Goal: Task Accomplishment & Management: Complete application form

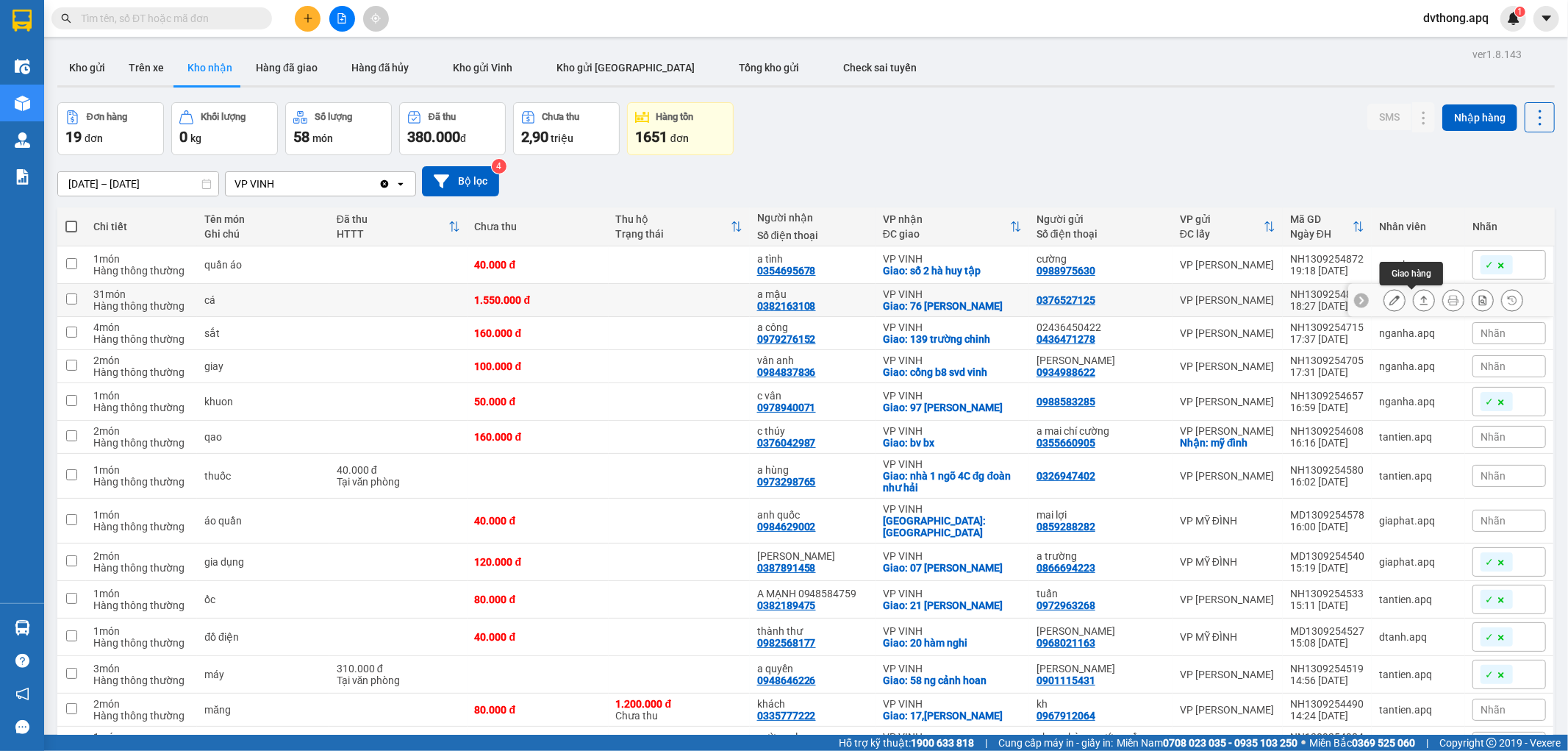
click at [1419, 302] on icon at bounding box center [1423, 299] width 10 height 10
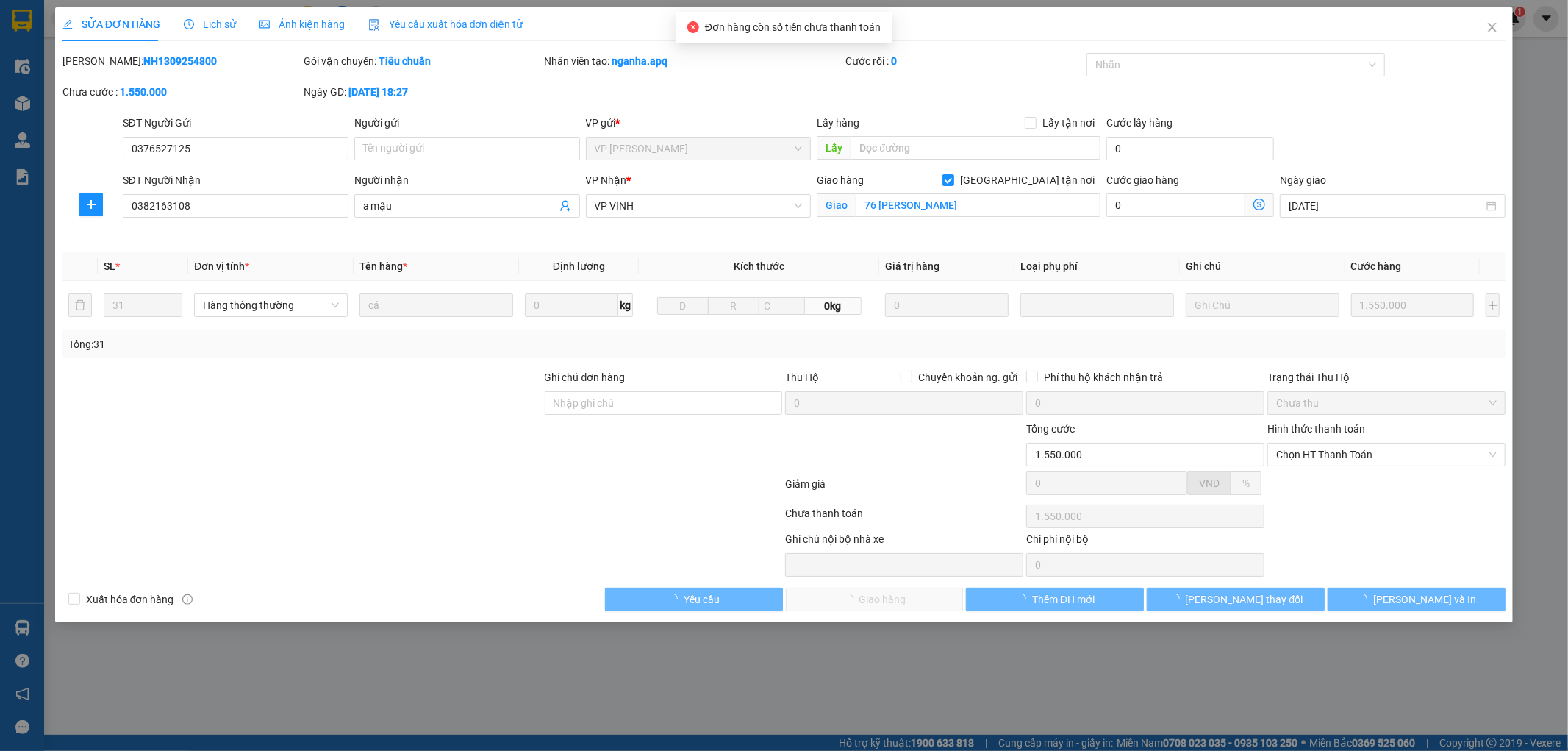
type input "0376527125"
type input "0382163108"
type input "a mậu"
checkbox input "true"
type input "76 [PERSON_NAME]"
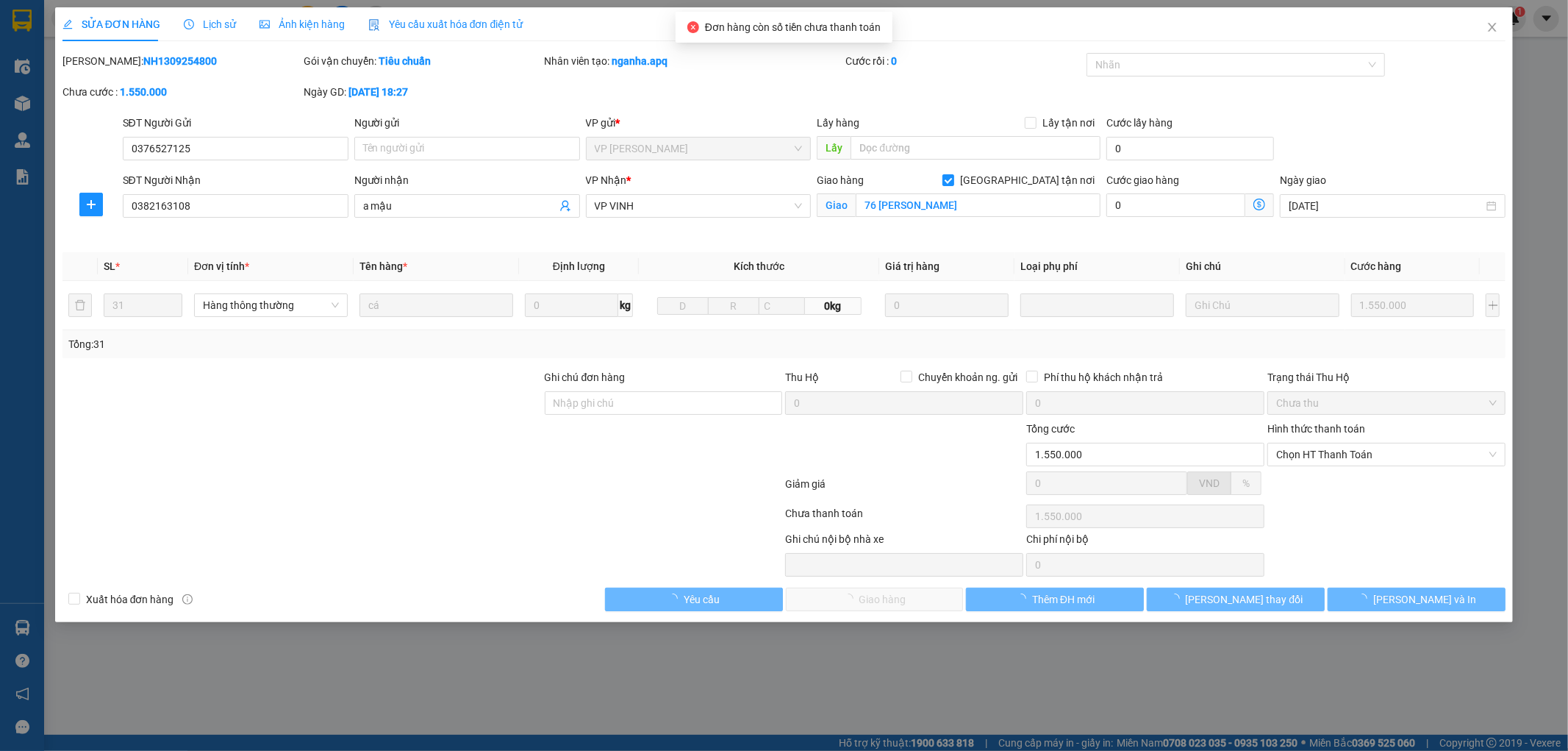
type input "1.550.000"
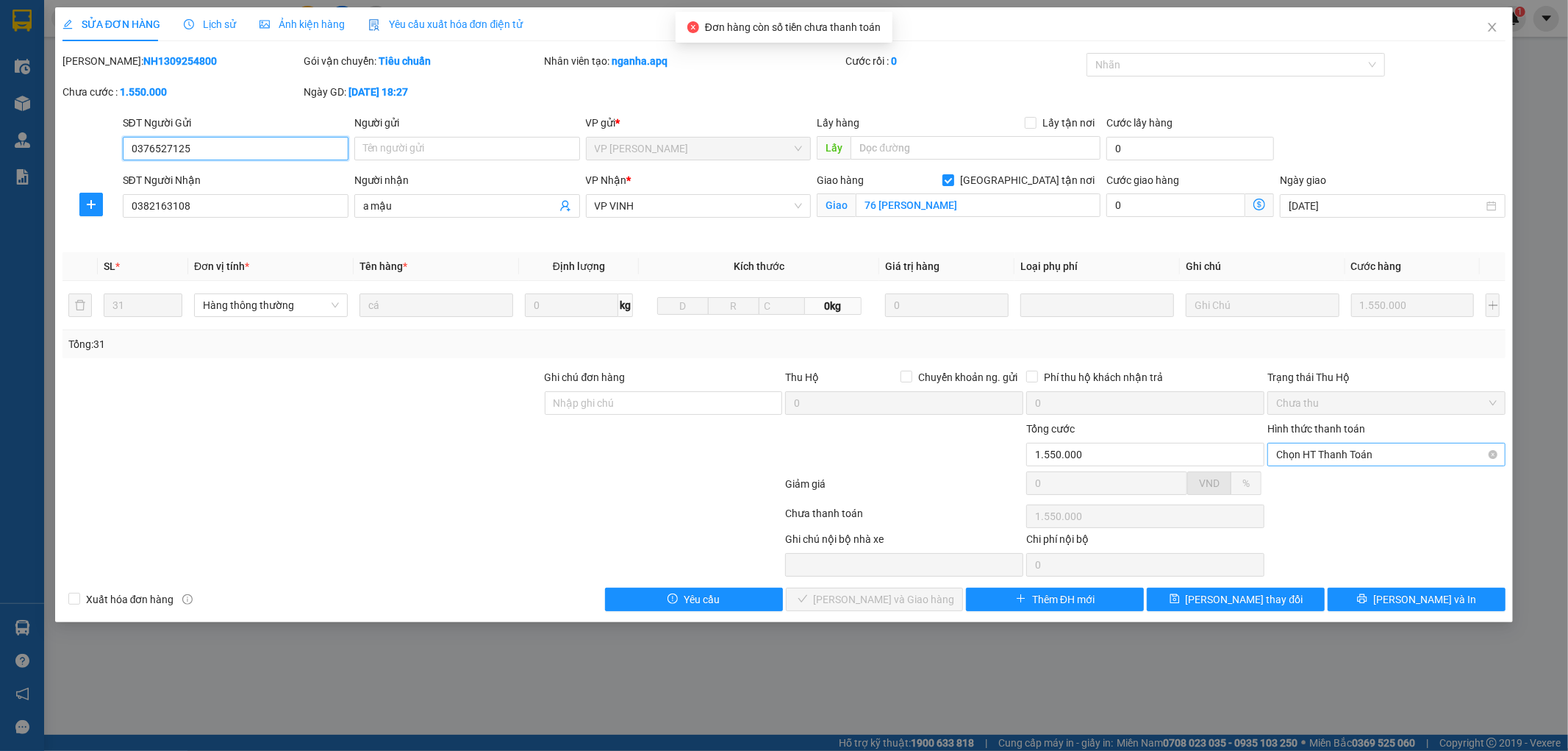
click at [1318, 452] on span "Chọn HT Thanh Toán" at bounding box center [1386, 454] width 221 height 22
click at [1317, 488] on div "Tại văn phòng" at bounding box center [1387, 483] width 221 height 16
type input "0"
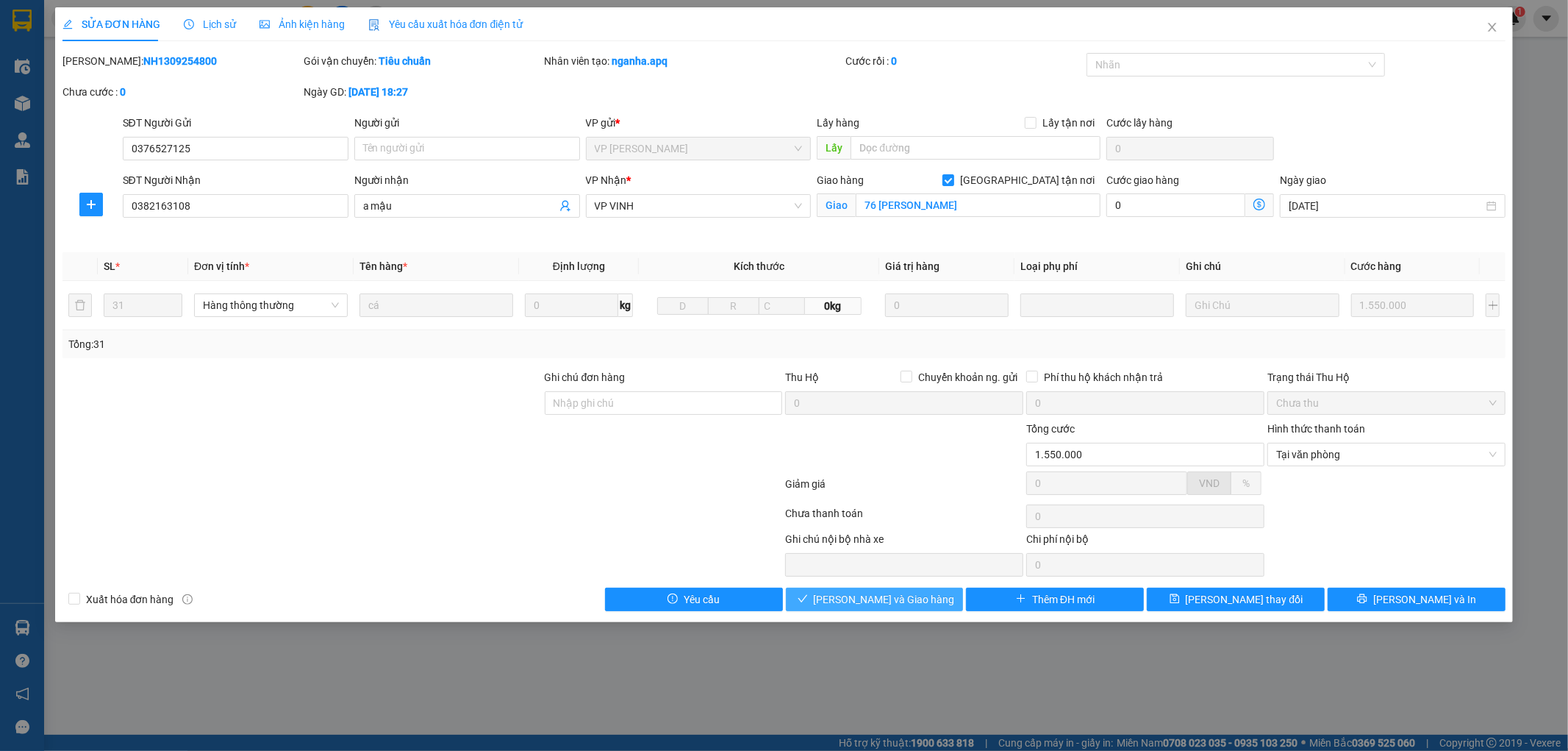
click at [877, 604] on span "[PERSON_NAME] và Giao hàng" at bounding box center [884, 599] width 141 height 16
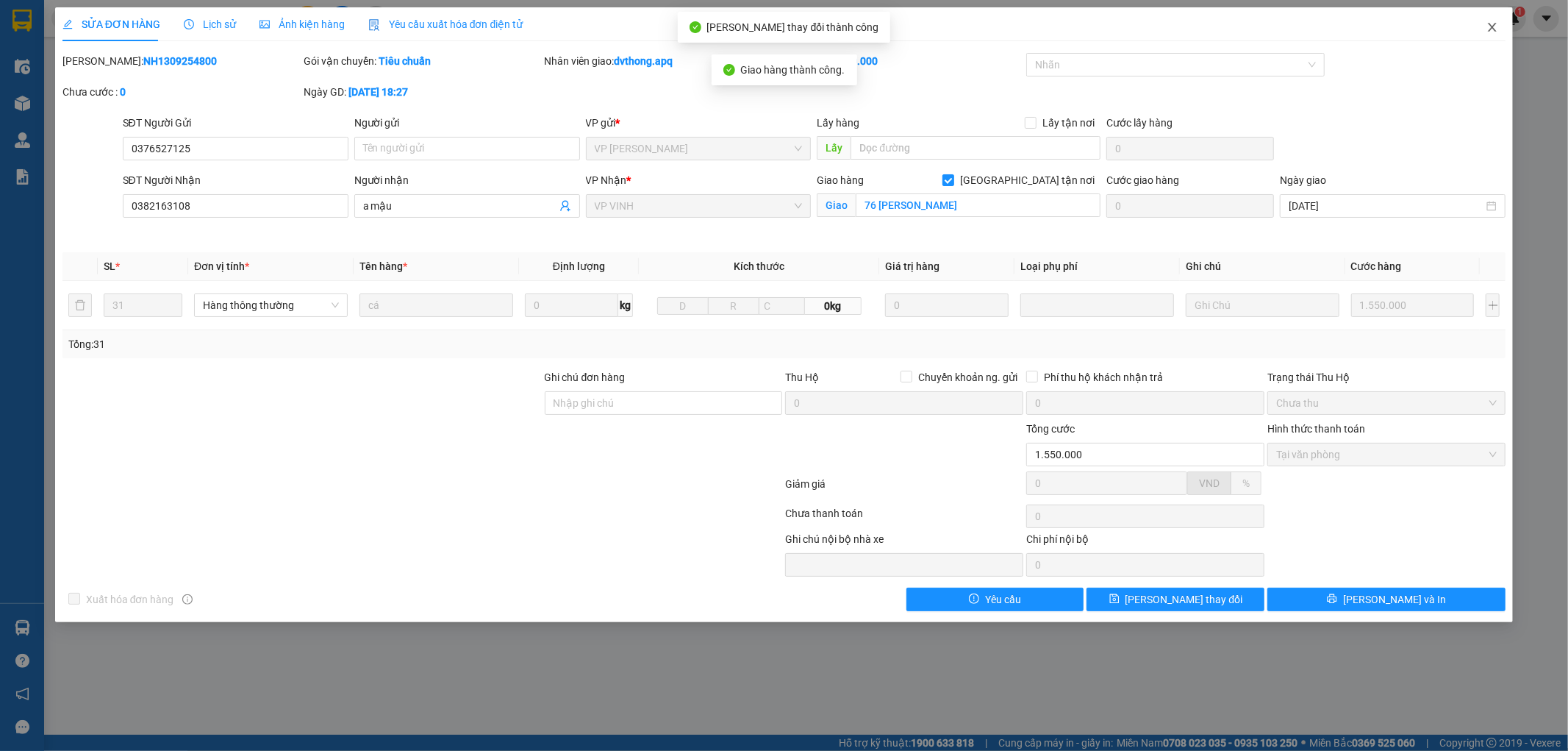
click at [1490, 30] on icon "close" at bounding box center [1492, 27] width 12 height 12
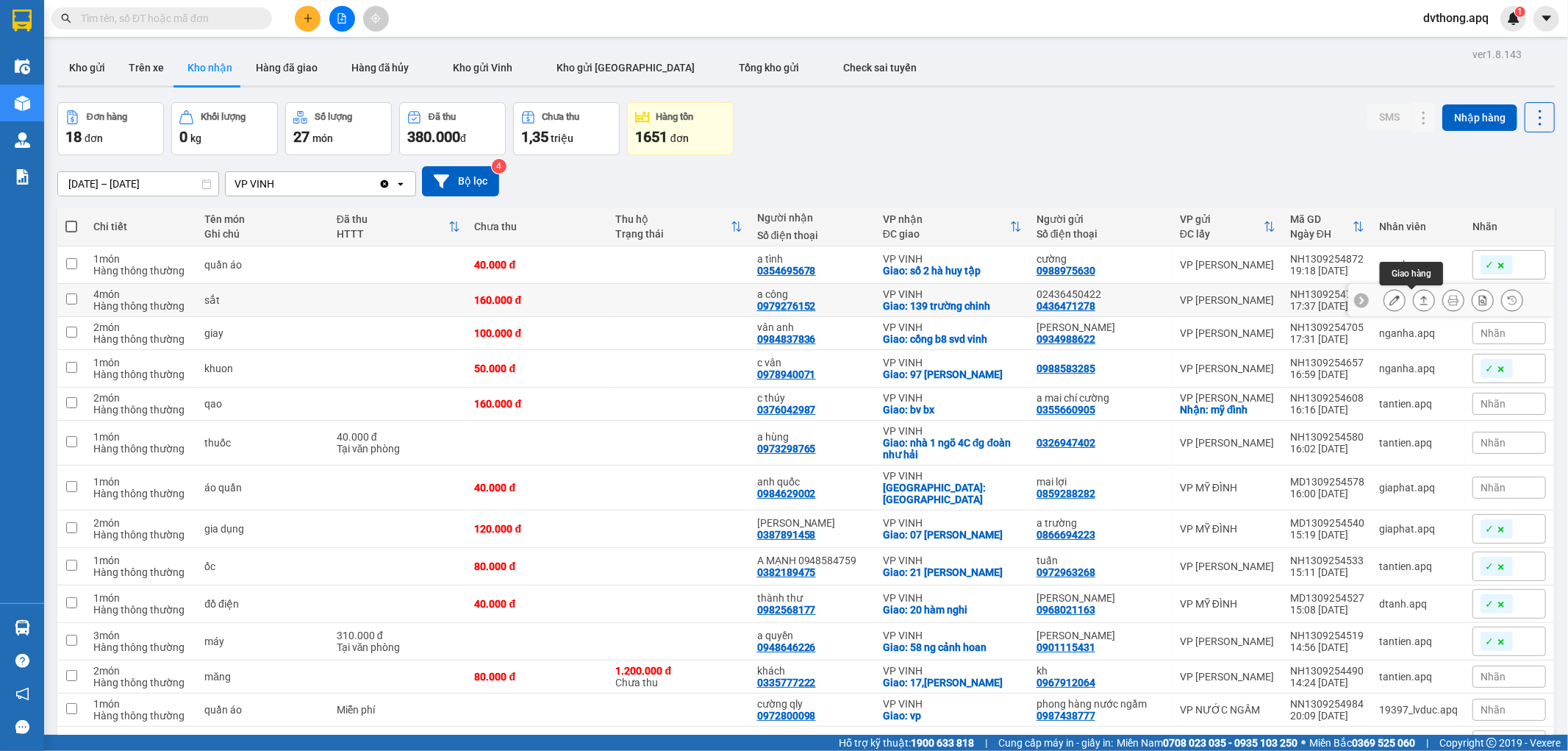
click at [1414, 302] on button at bounding box center [1424, 300] width 20 height 26
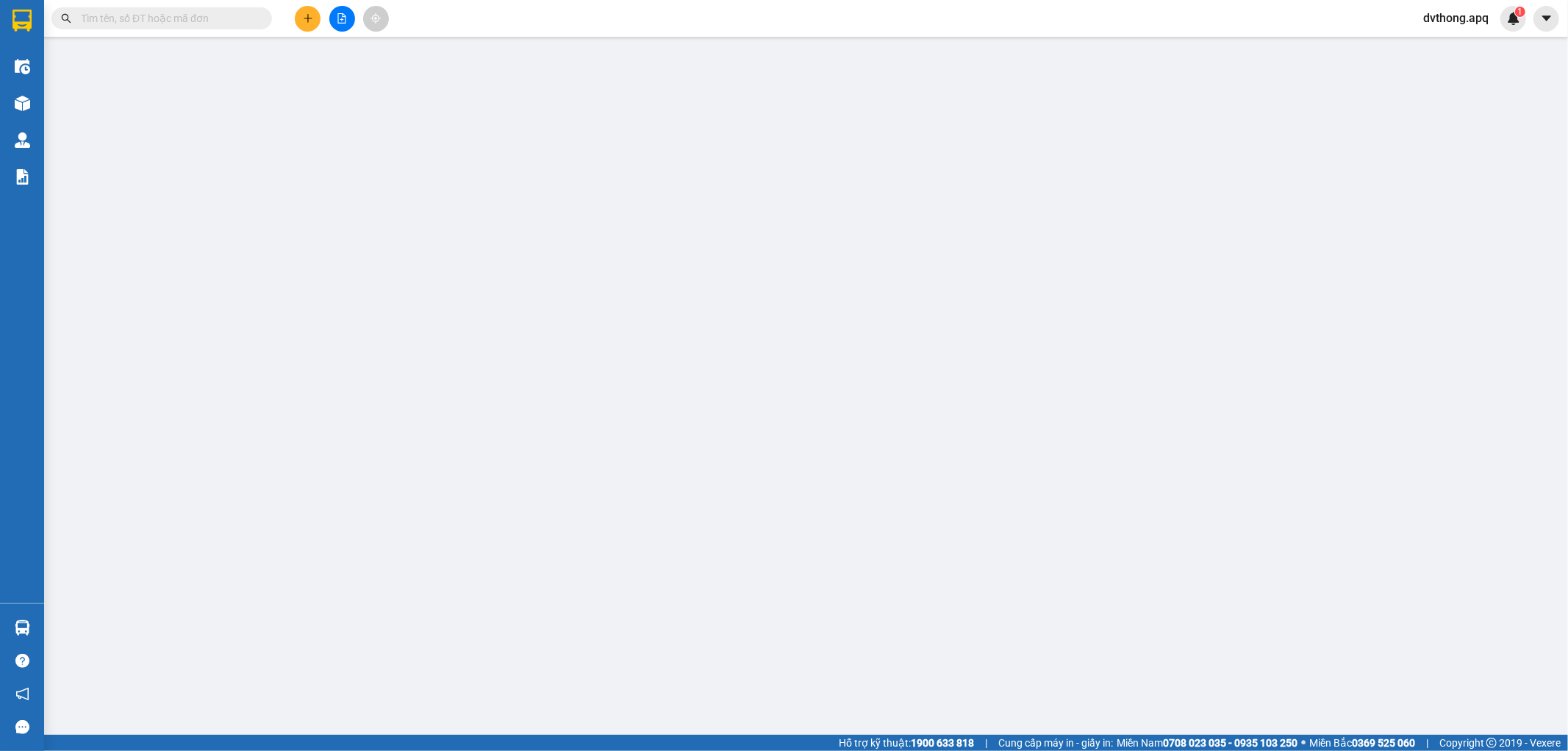
type input "0436471278"
type input "02436450422"
type input "0979276152"
type input "a công"
checkbox input "true"
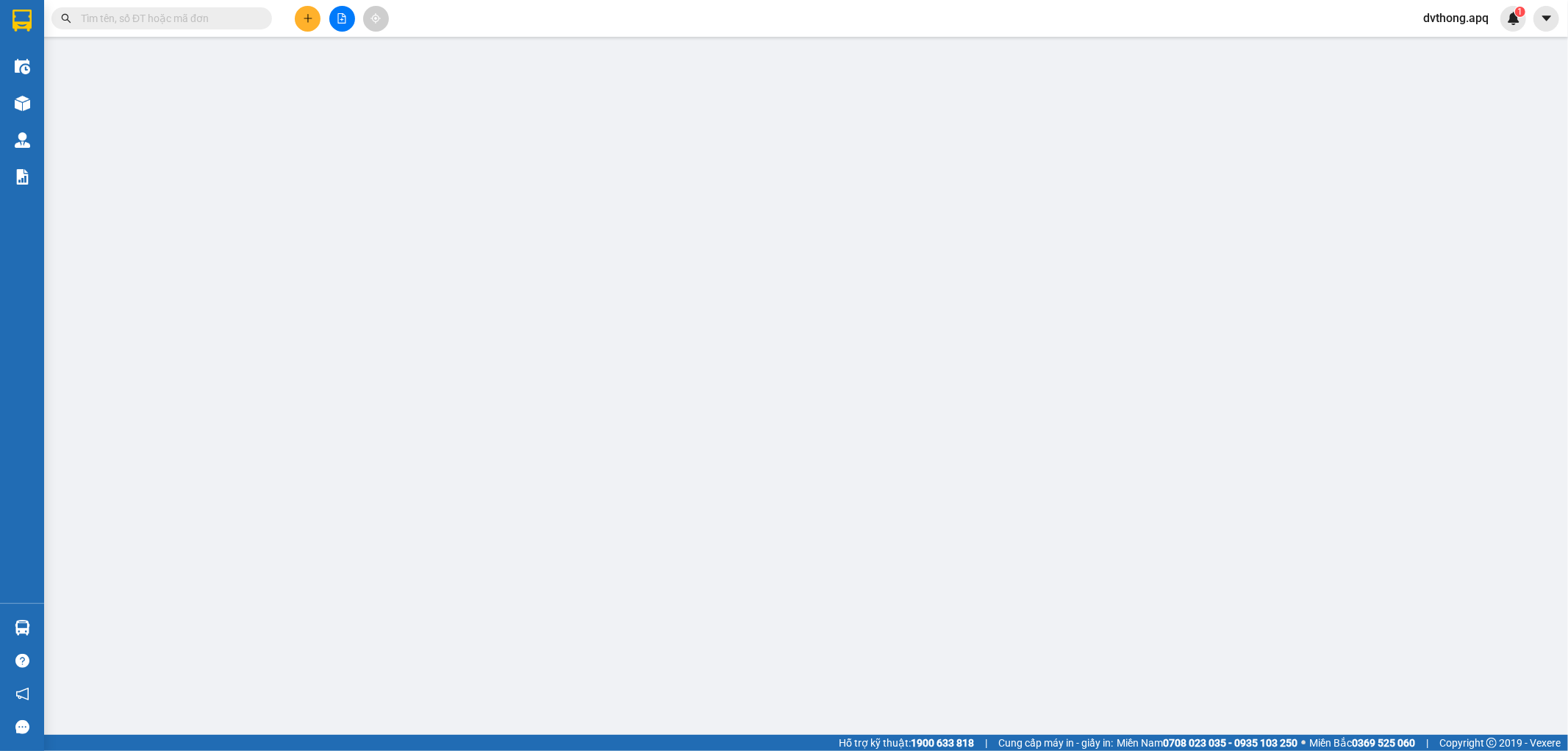
type input "139 trường chinh"
type input "160.000"
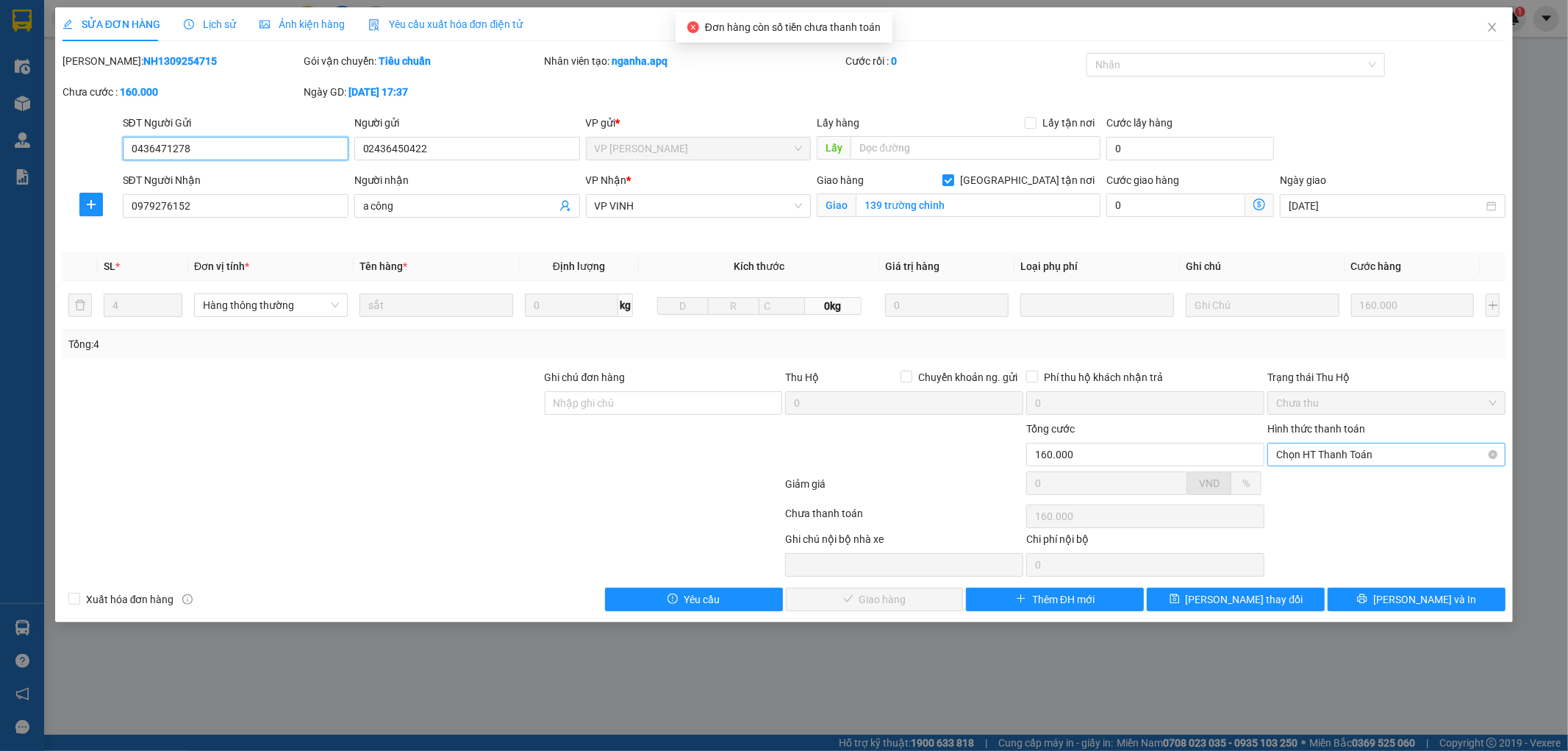
click at [1401, 456] on span "Chọn HT Thanh Toán" at bounding box center [1386, 454] width 221 height 22
click at [1361, 486] on div "Tại văn phòng" at bounding box center [1387, 483] width 221 height 16
type input "0"
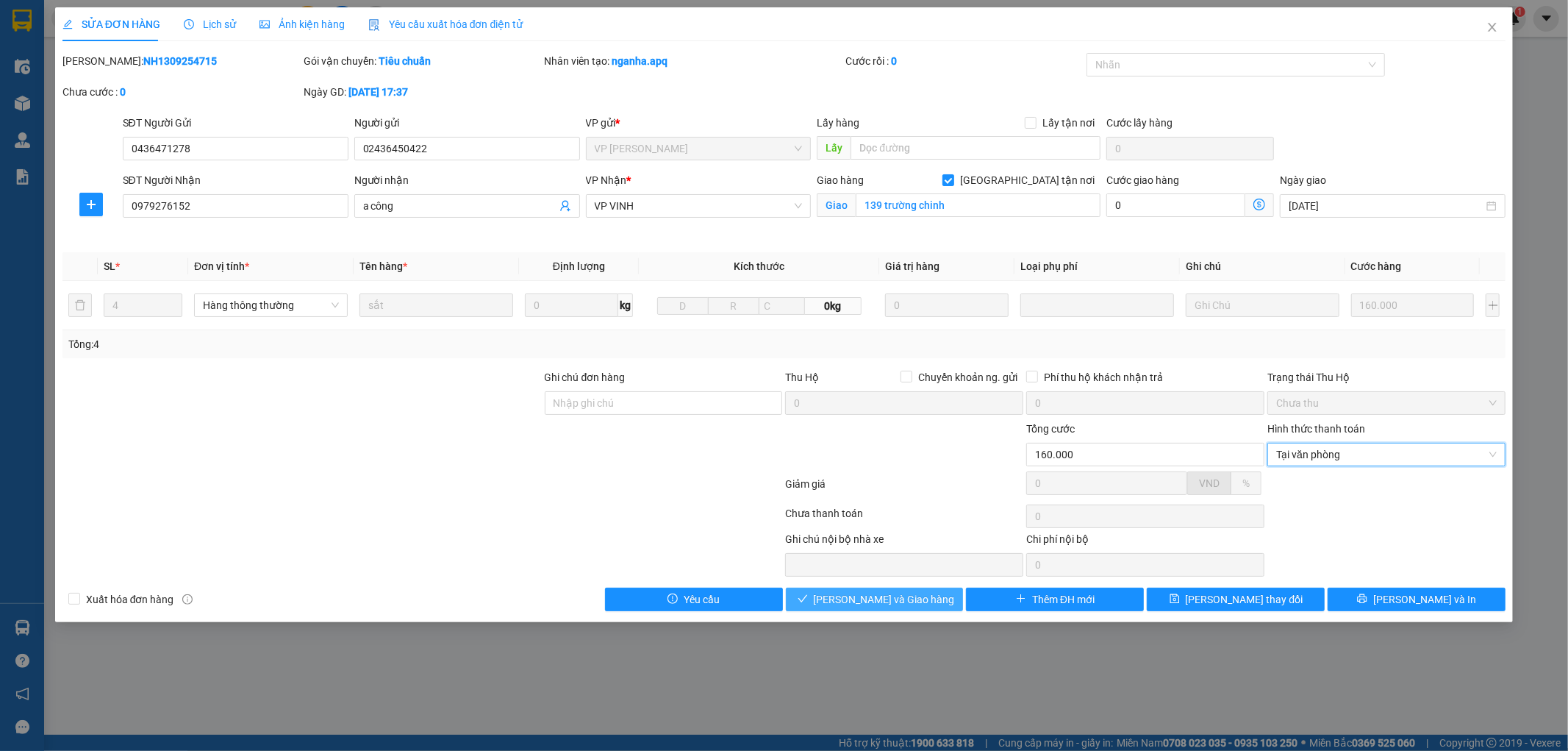
click at [825, 588] on button "[PERSON_NAME] và Giao hàng" at bounding box center [875, 599] width 178 height 23
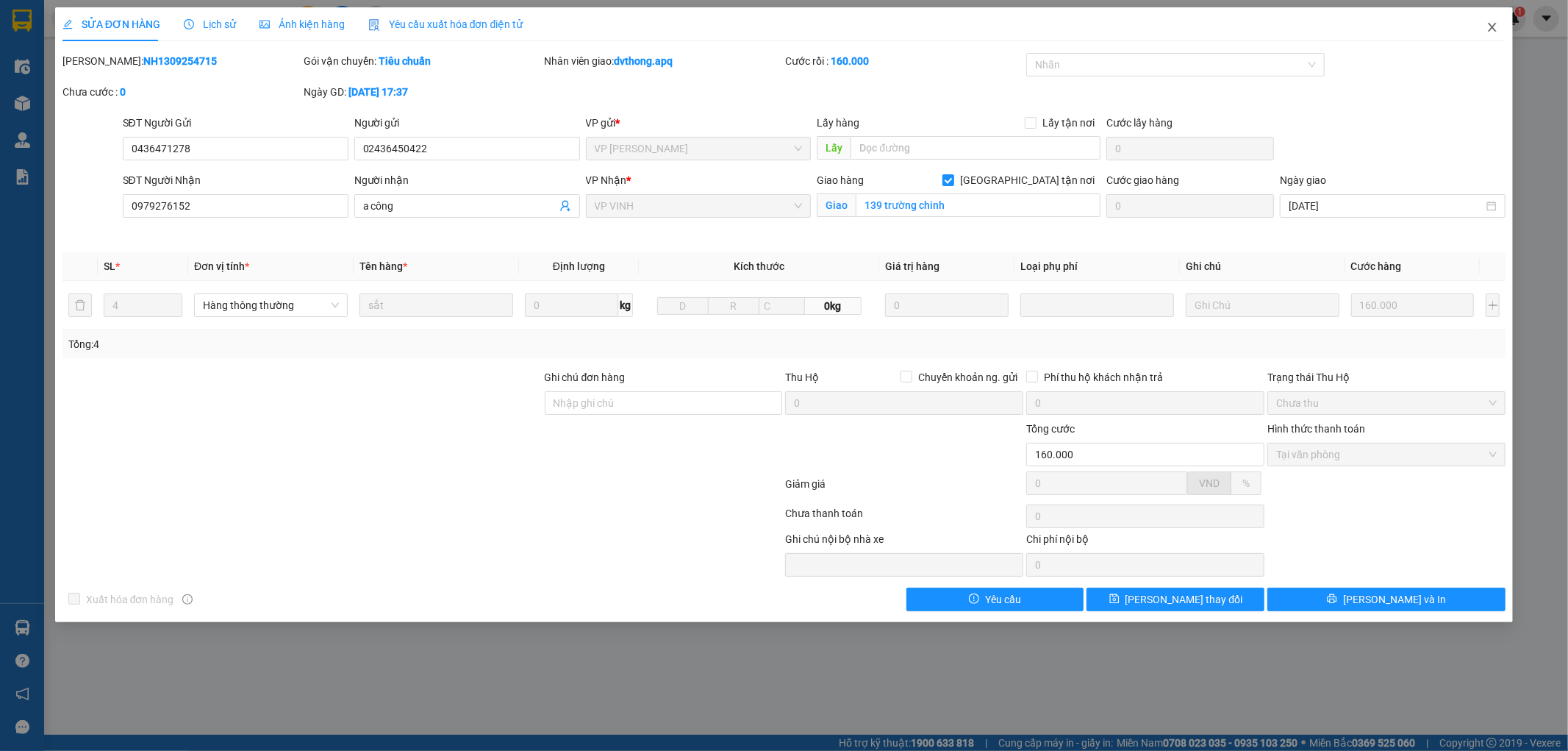
click at [1491, 31] on icon "close" at bounding box center [1492, 27] width 12 height 12
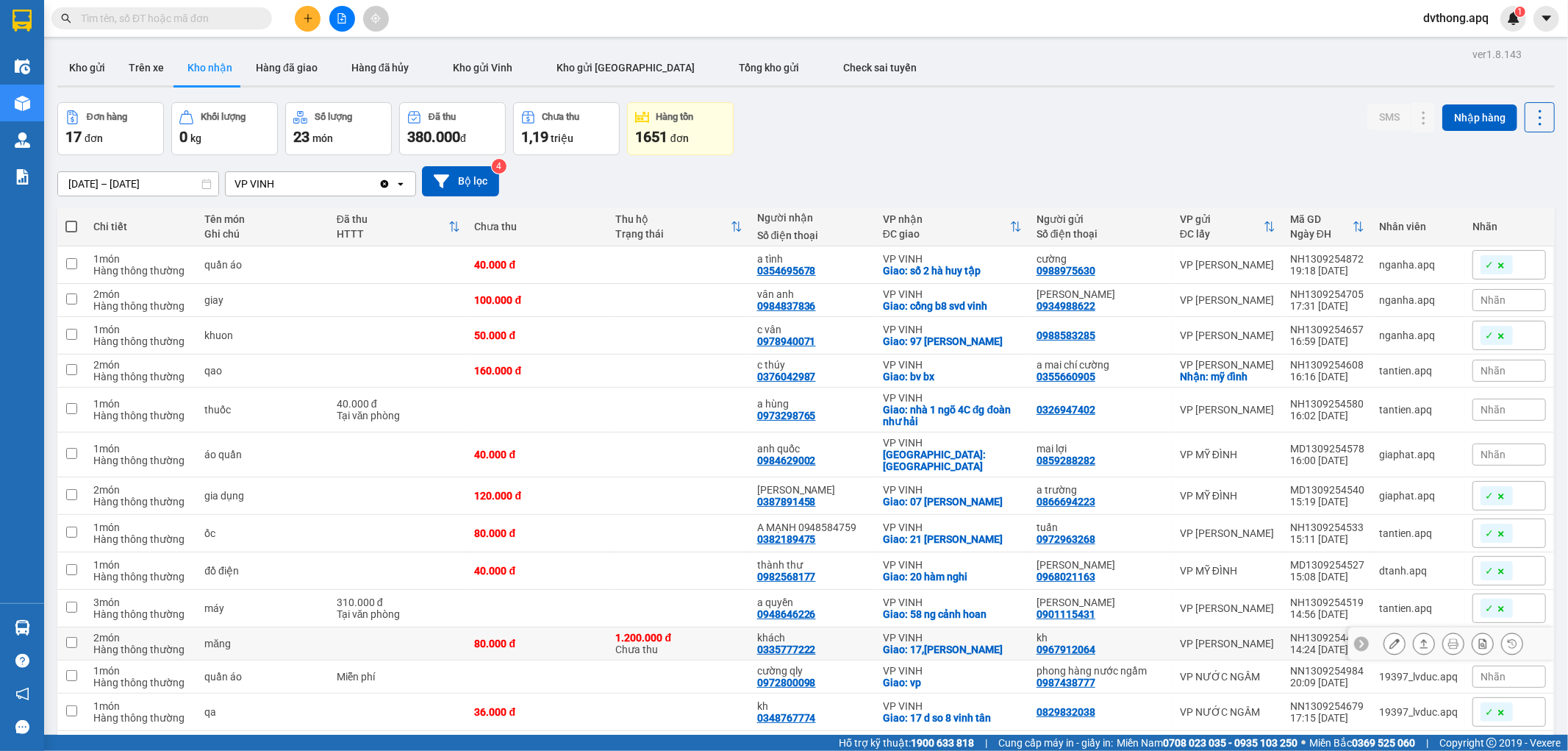
scroll to position [201, 0]
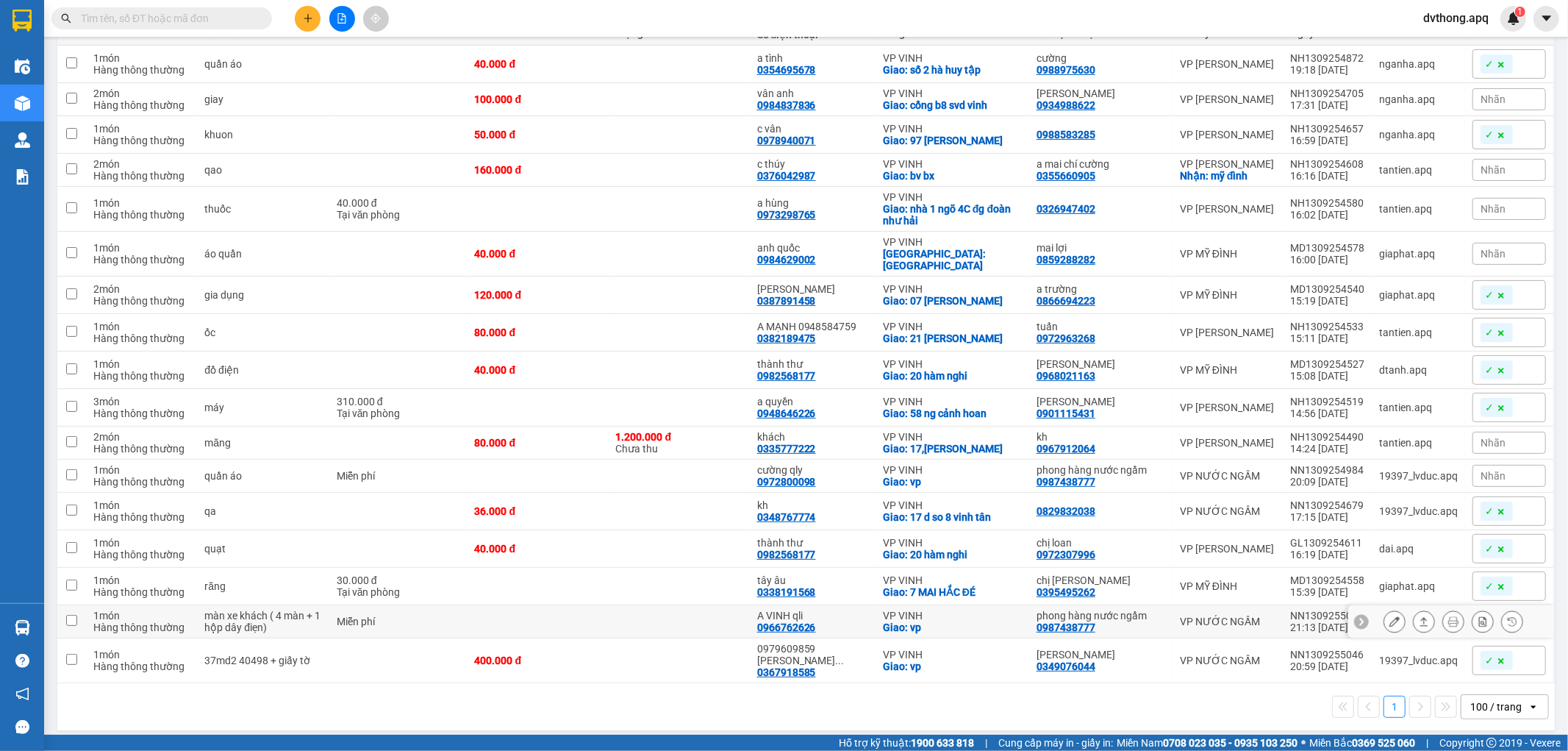
click at [922, 610] on div "VP VINH" at bounding box center [953, 616] width 139 height 12
checkbox input "true"
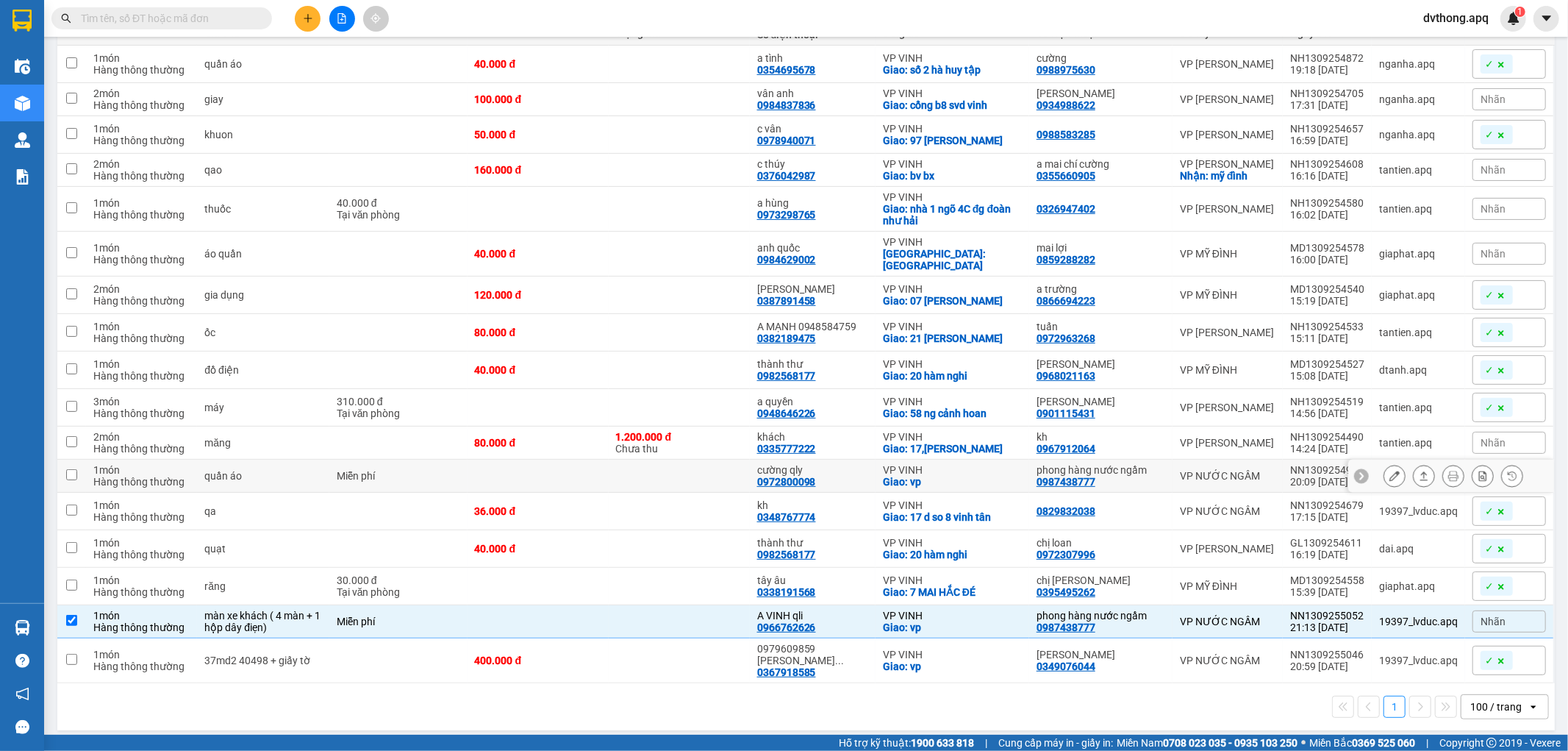
click at [929, 480] on div "Giao: vp" at bounding box center [953, 481] width 139 height 12
checkbox input "true"
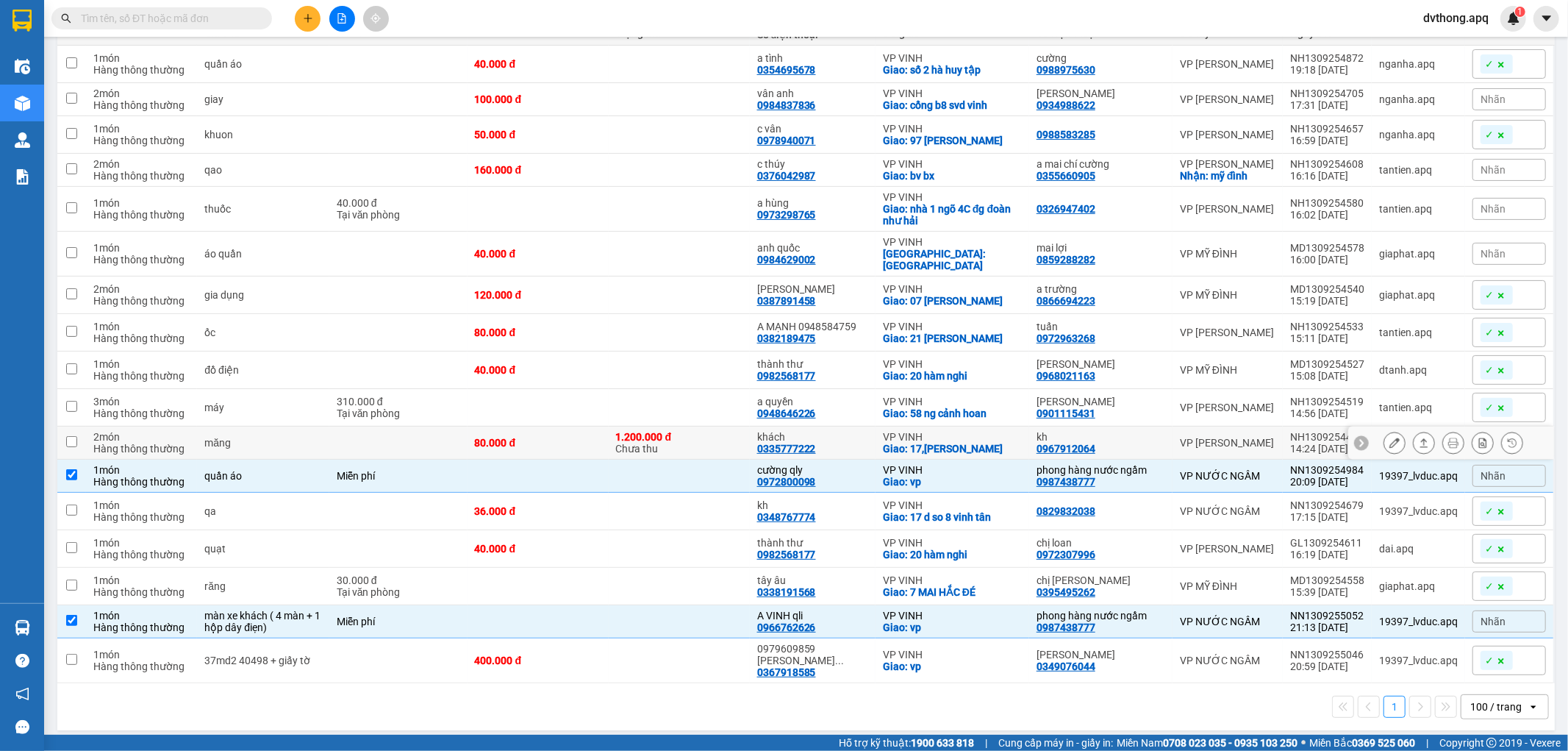
click at [1355, 446] on div at bounding box center [1362, 443] width 15 height 15
drag, startPoint x: 1359, startPoint y: 431, endPoint x: 1280, endPoint y: 437, distance: 79.2
click at [1283, 437] on td "NH1309254490 14:24 [DATE]" at bounding box center [1328, 443] width 89 height 33
checkbox input "true"
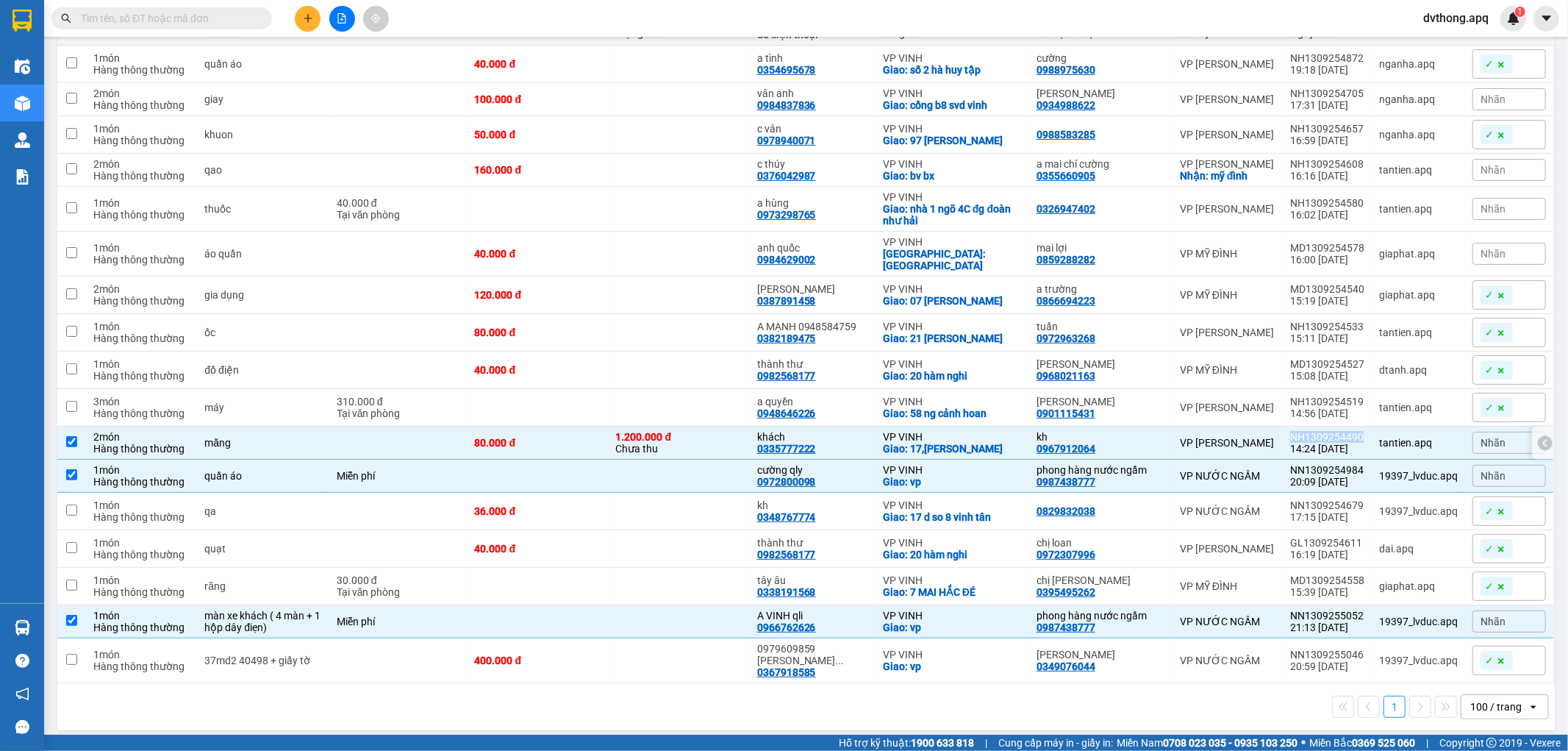
copy div "NH1309254490"
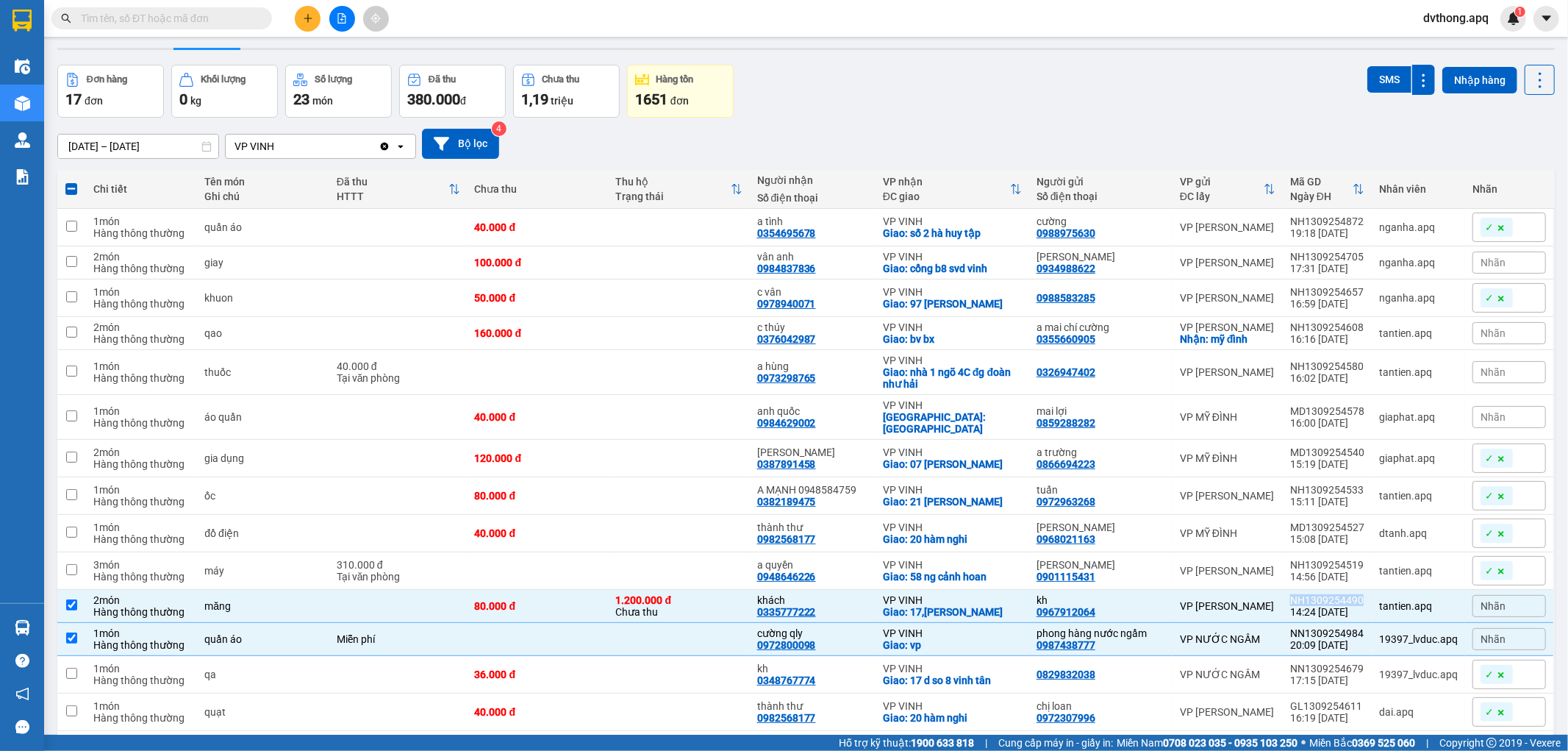
scroll to position [0, 0]
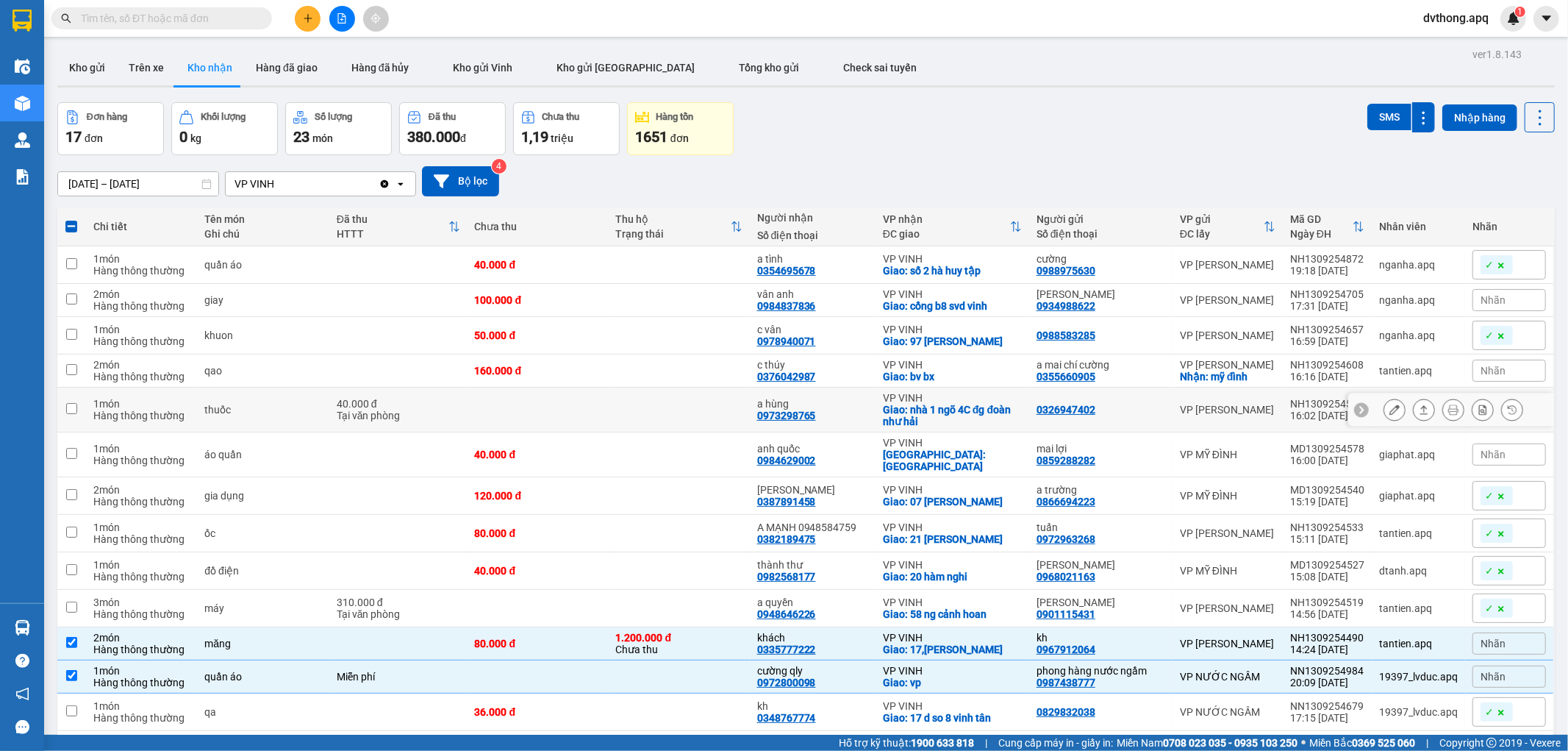
click at [1357, 407] on icon at bounding box center [1361, 409] width 10 height 10
drag, startPoint x: 1353, startPoint y: 405, endPoint x: 1276, endPoint y: 406, distance: 77.0
click at [1283, 406] on td "NH1309254580 16:02 [DATE]" at bounding box center [1328, 410] width 89 height 45
checkbox input "true"
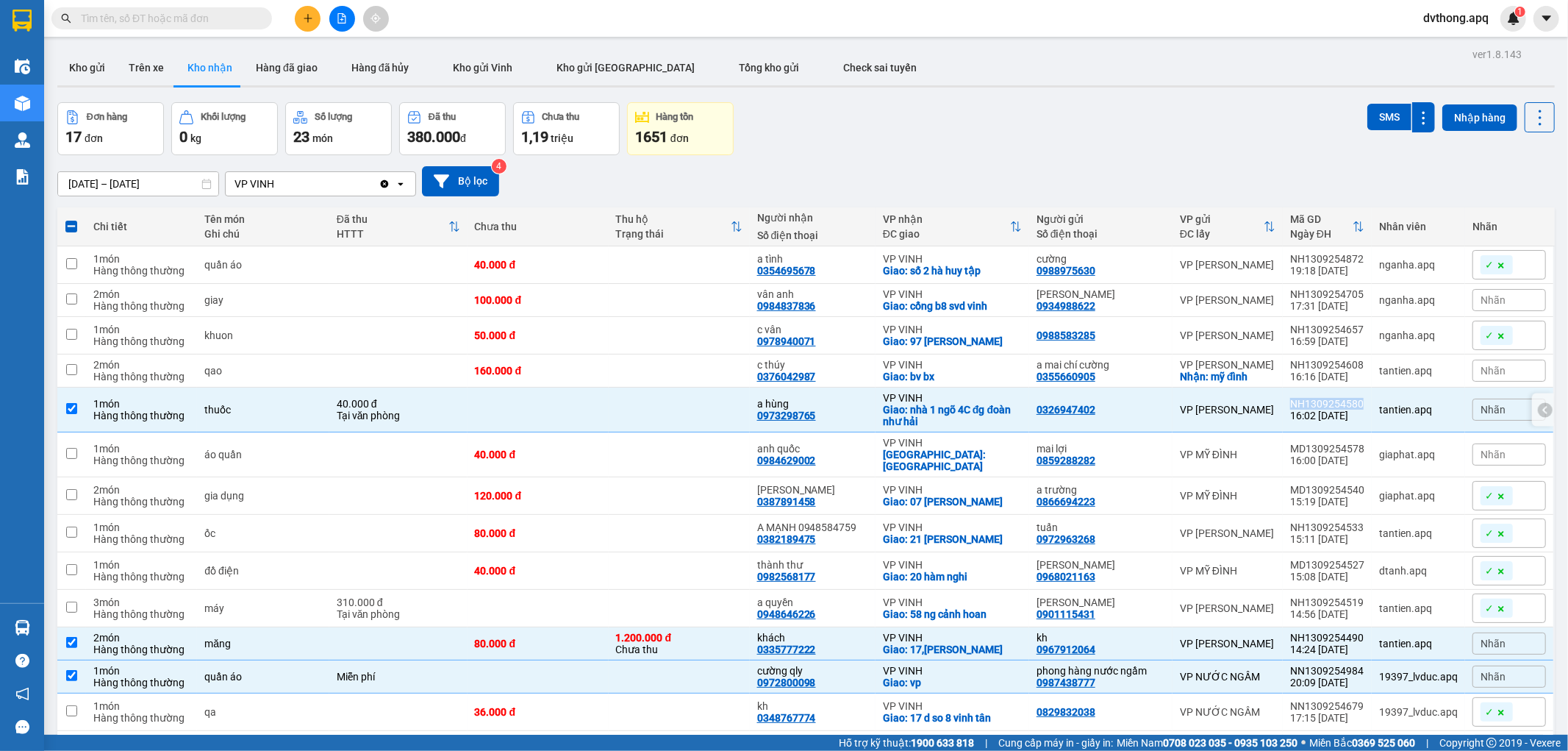
copy div "NH1309254580"
click at [545, 451] on div "40.000 đ" at bounding box center [538, 454] width 126 height 12
checkbox input "true"
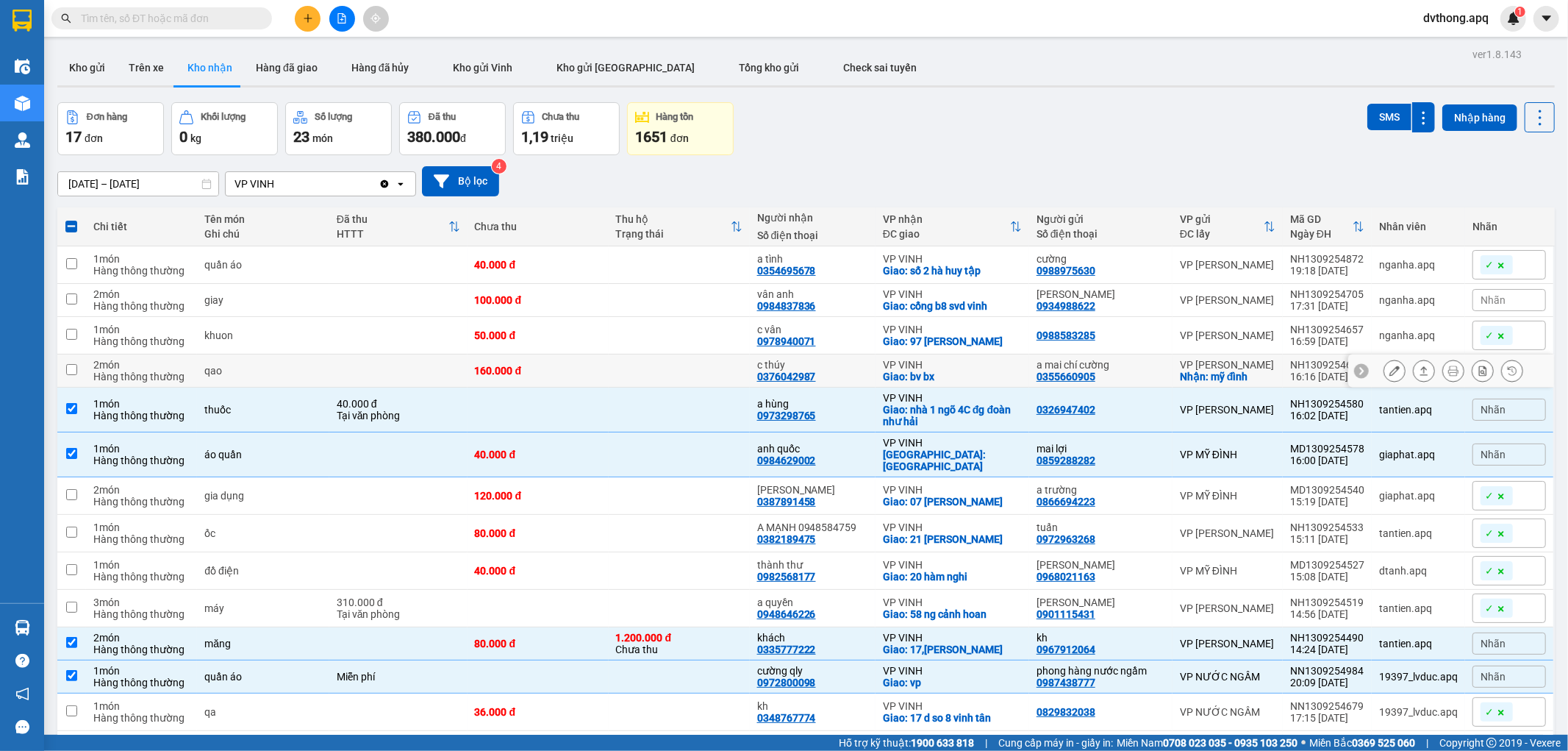
click at [588, 363] on td "160.000 đ" at bounding box center [538, 371] width 141 height 33
checkbox input "true"
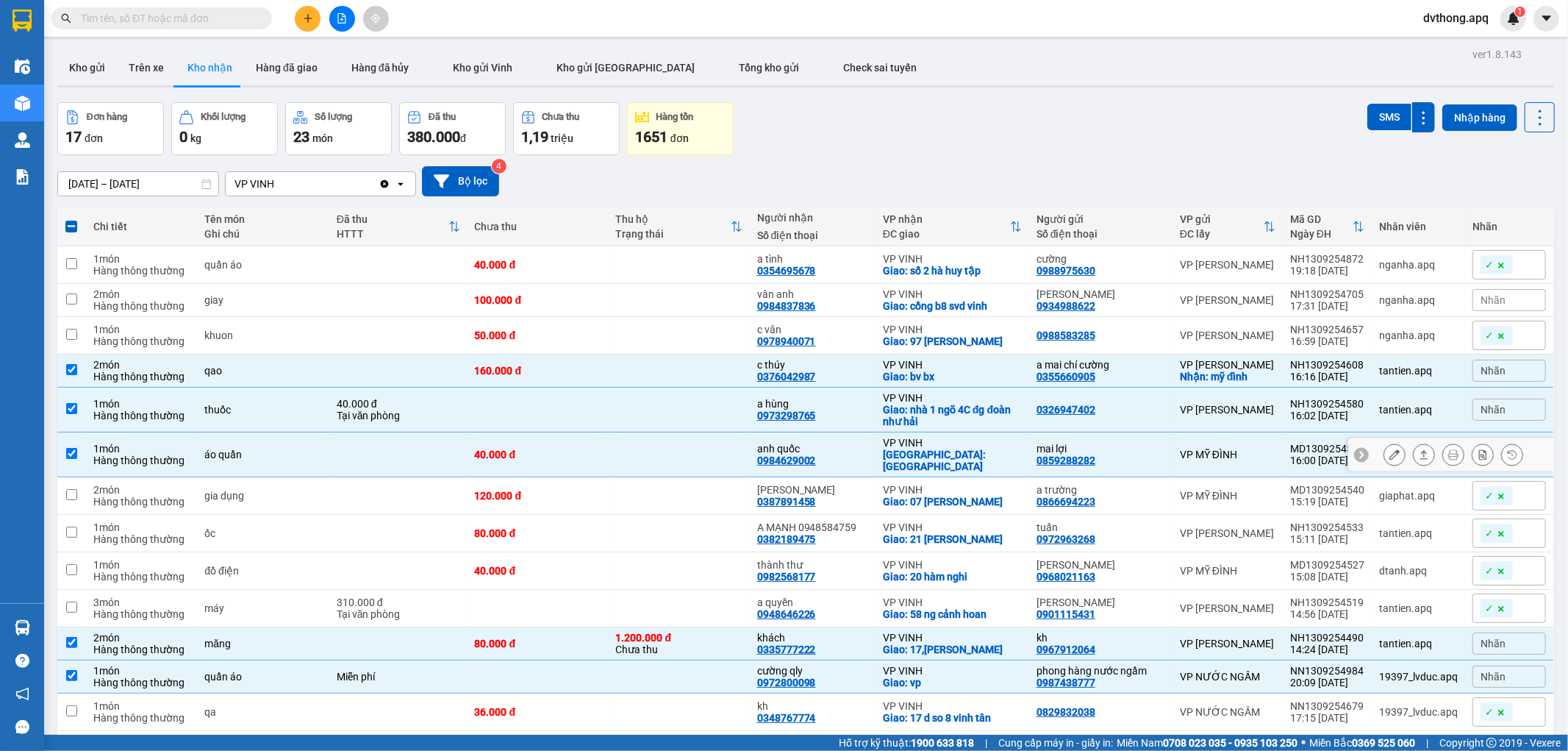
click at [575, 458] on td "40.000 đ" at bounding box center [538, 455] width 141 height 45
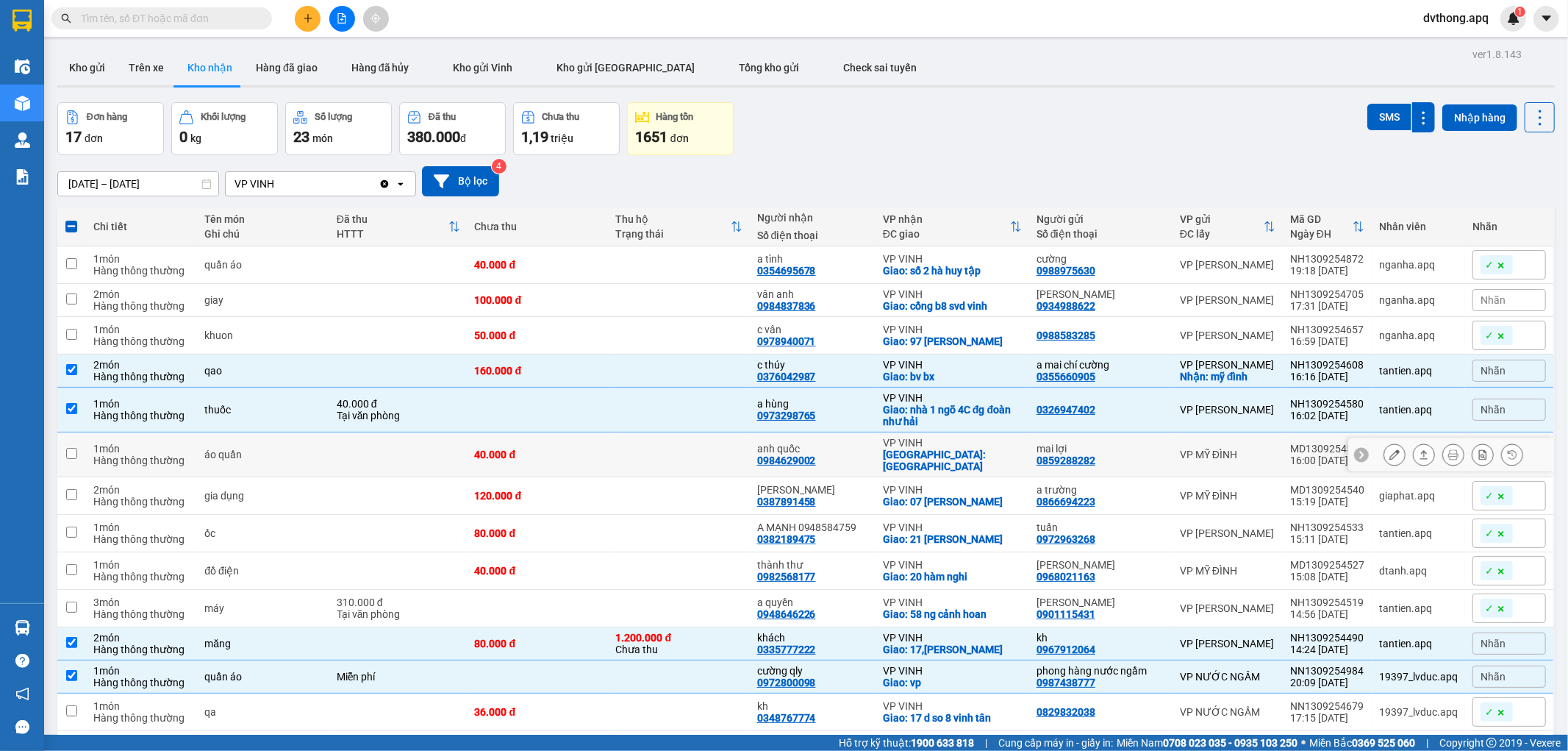
click at [607, 454] on td "40.000 đ" at bounding box center [538, 455] width 141 height 45
checkbox input "true"
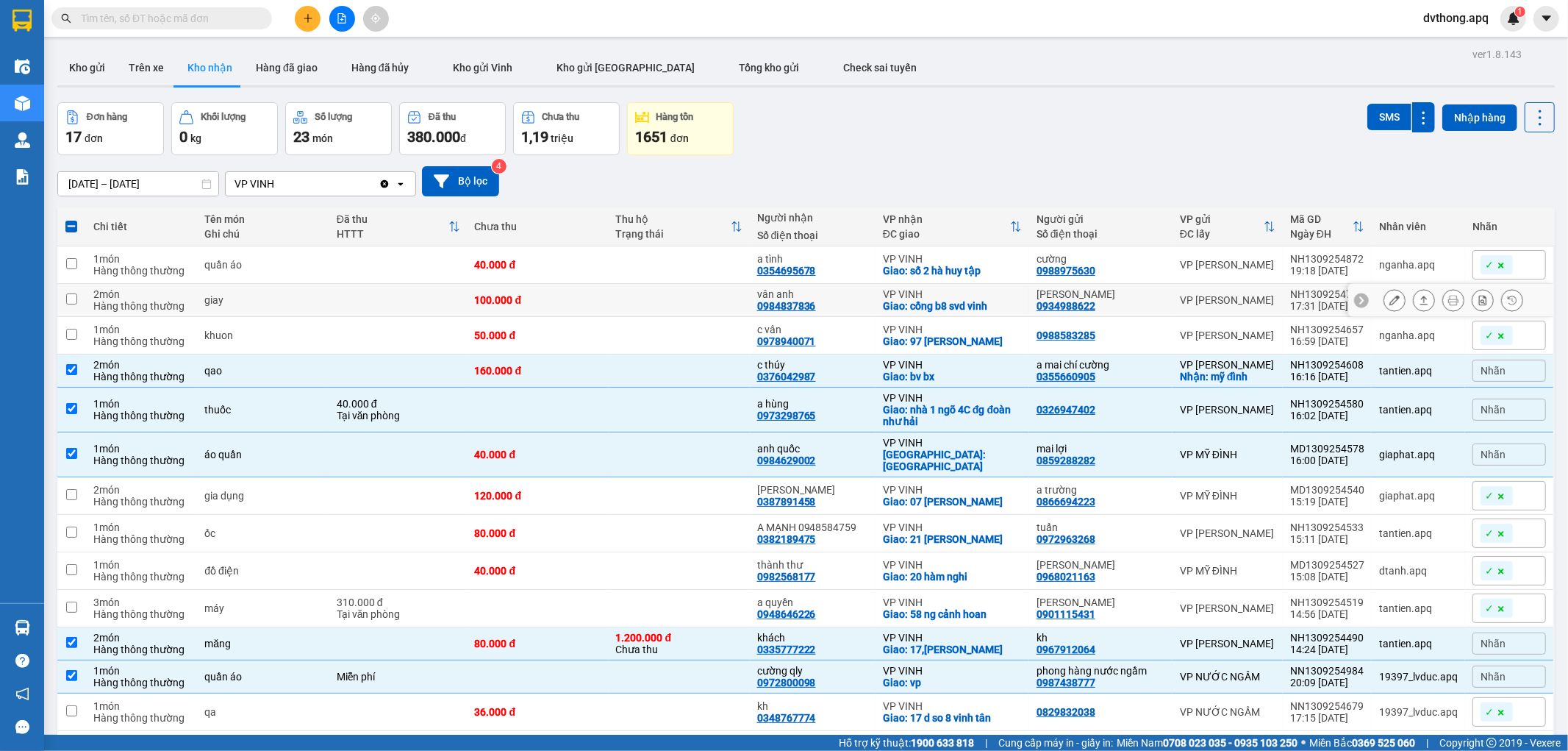
click at [1356, 301] on div at bounding box center [1362, 300] width 15 height 15
drag, startPoint x: 1361, startPoint y: 294, endPoint x: 1283, endPoint y: 288, distance: 78.2
click at [1283, 288] on td "NH1309254705 17:31 [DATE]" at bounding box center [1328, 300] width 89 height 33
checkbox input "true"
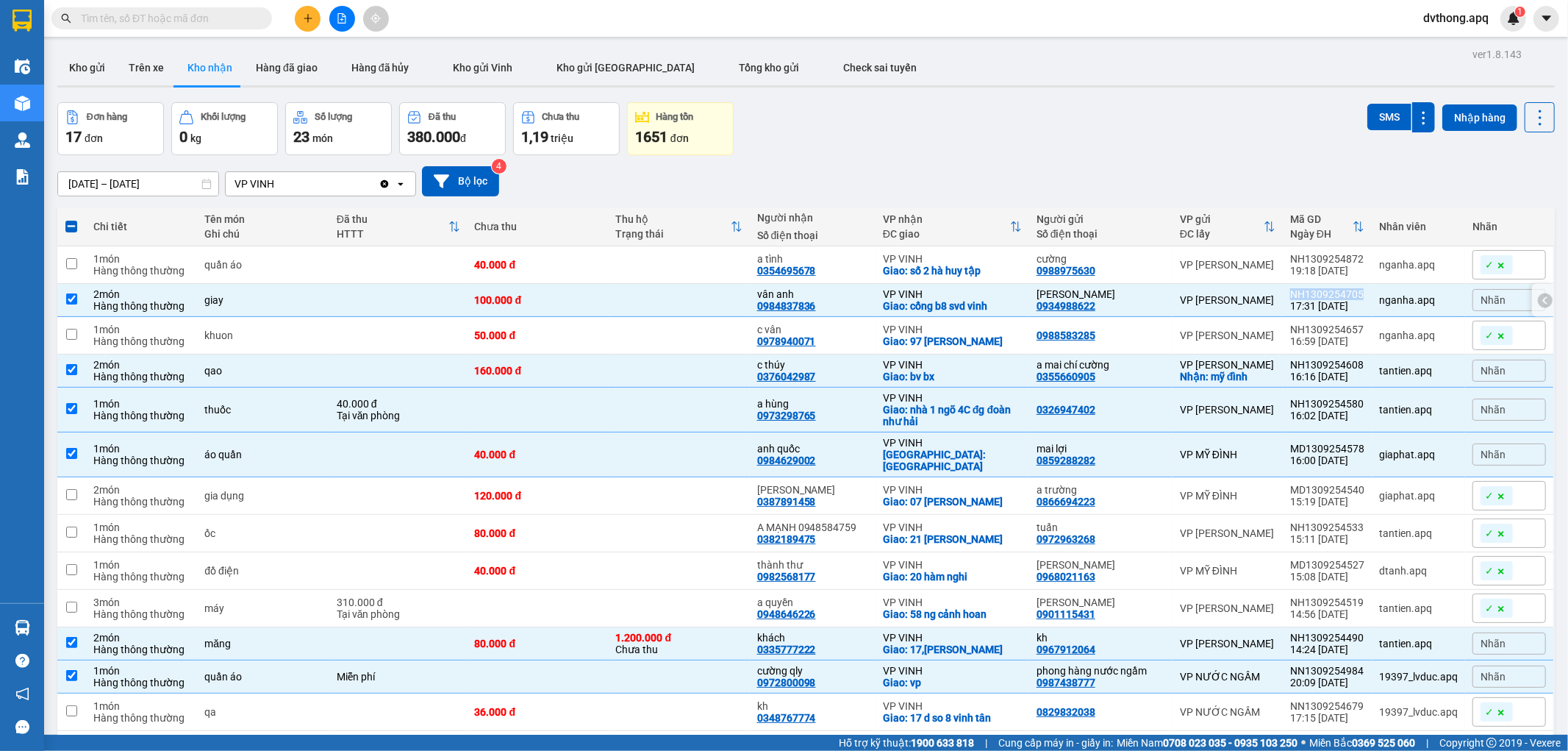
copy div "NH1309254705"
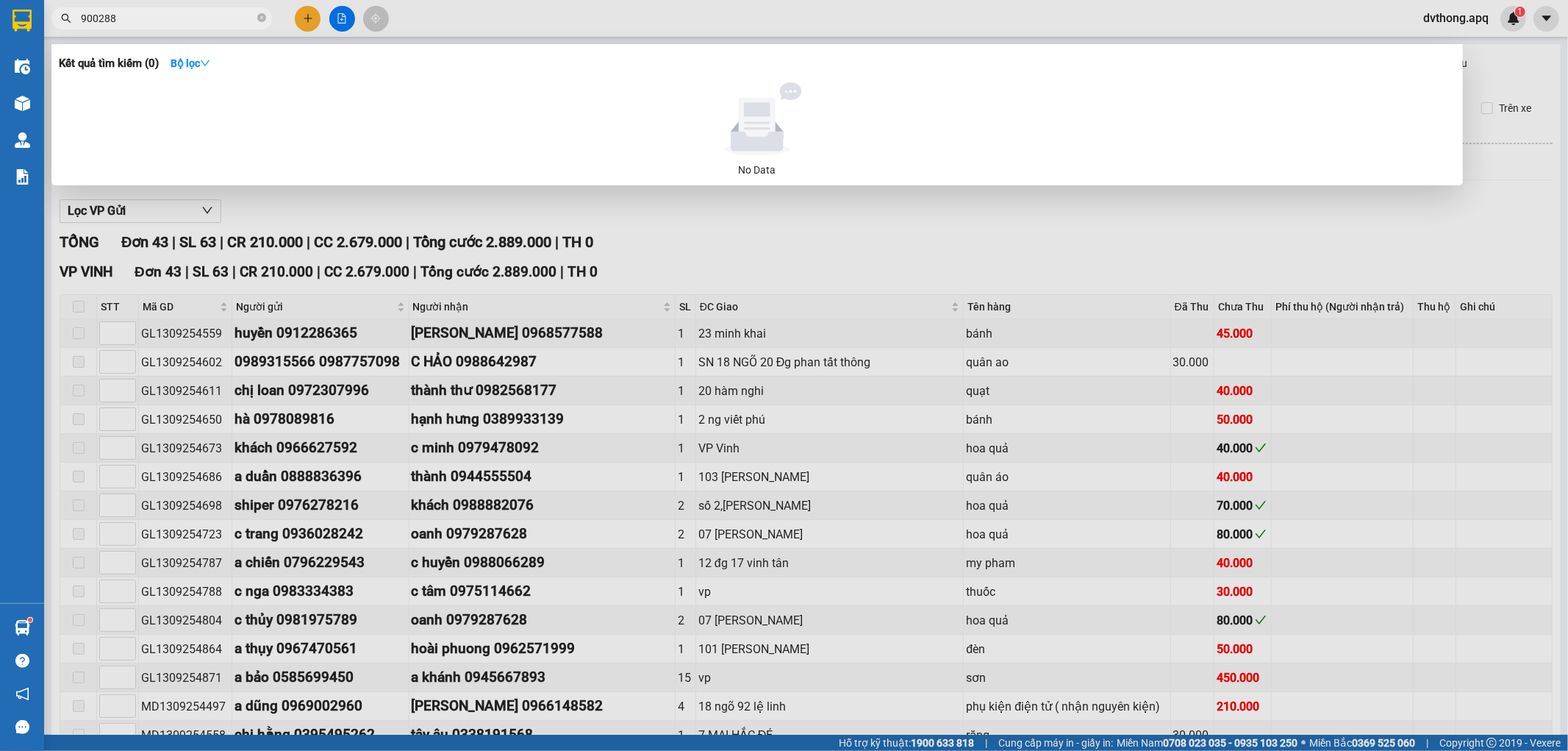
click at [129, 11] on input "900288" at bounding box center [167, 18] width 173 height 16
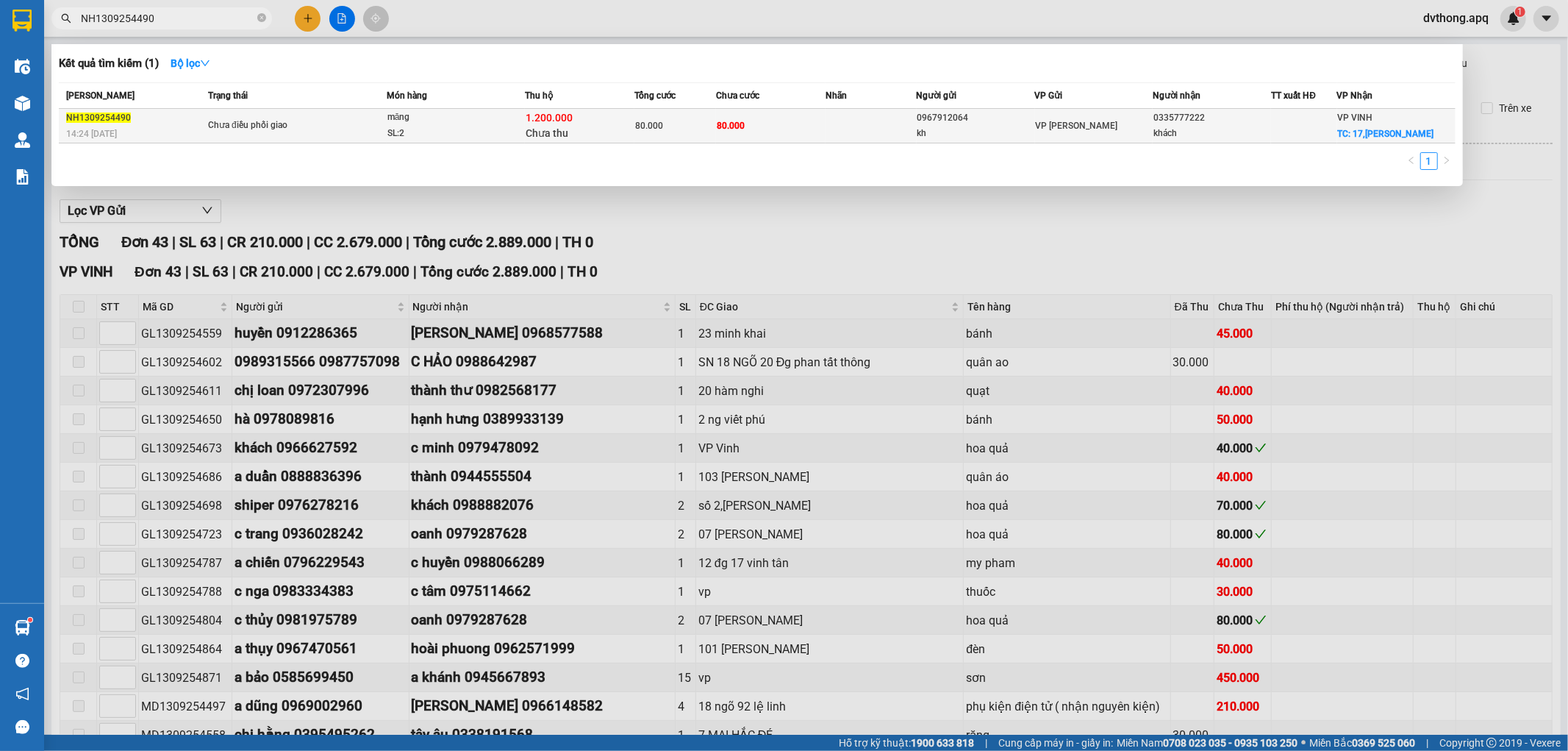
type input "NH1309254490"
click at [725, 121] on span "80.000" at bounding box center [731, 125] width 28 height 10
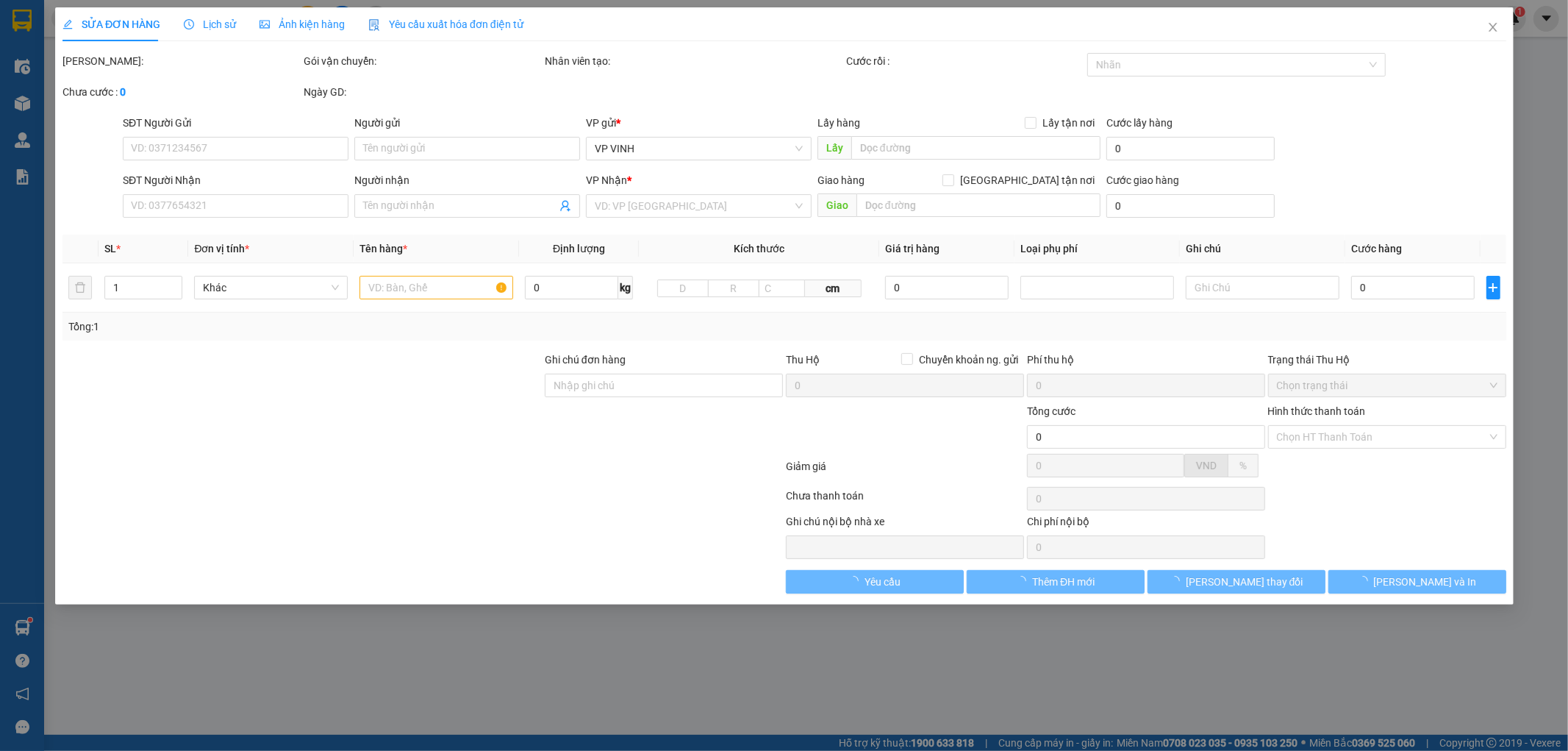
type input "0967912064"
type input "kh"
type input "0335777222"
type input "khách"
checkbox input "true"
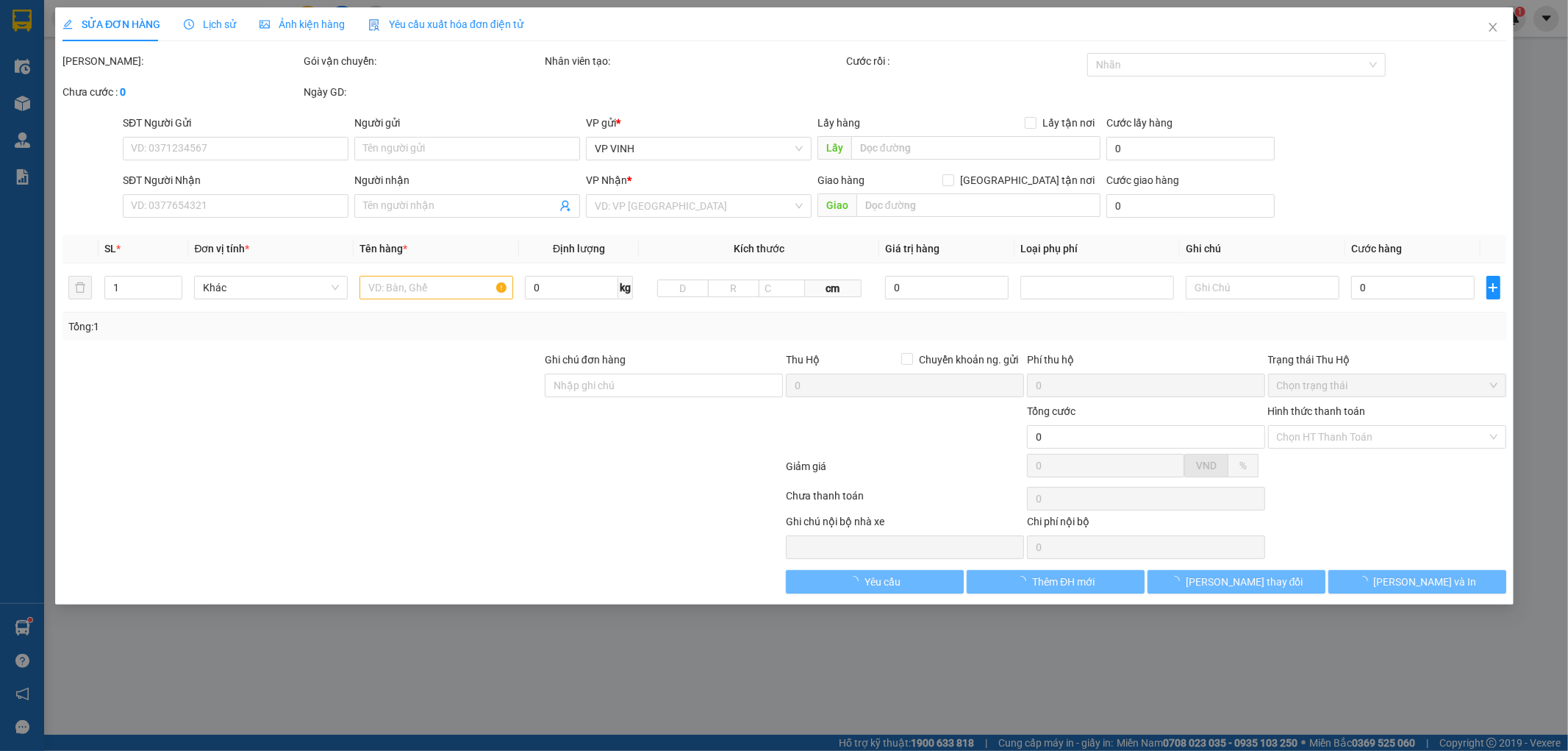
type input "17,tran huy liêu"
type input "80.000"
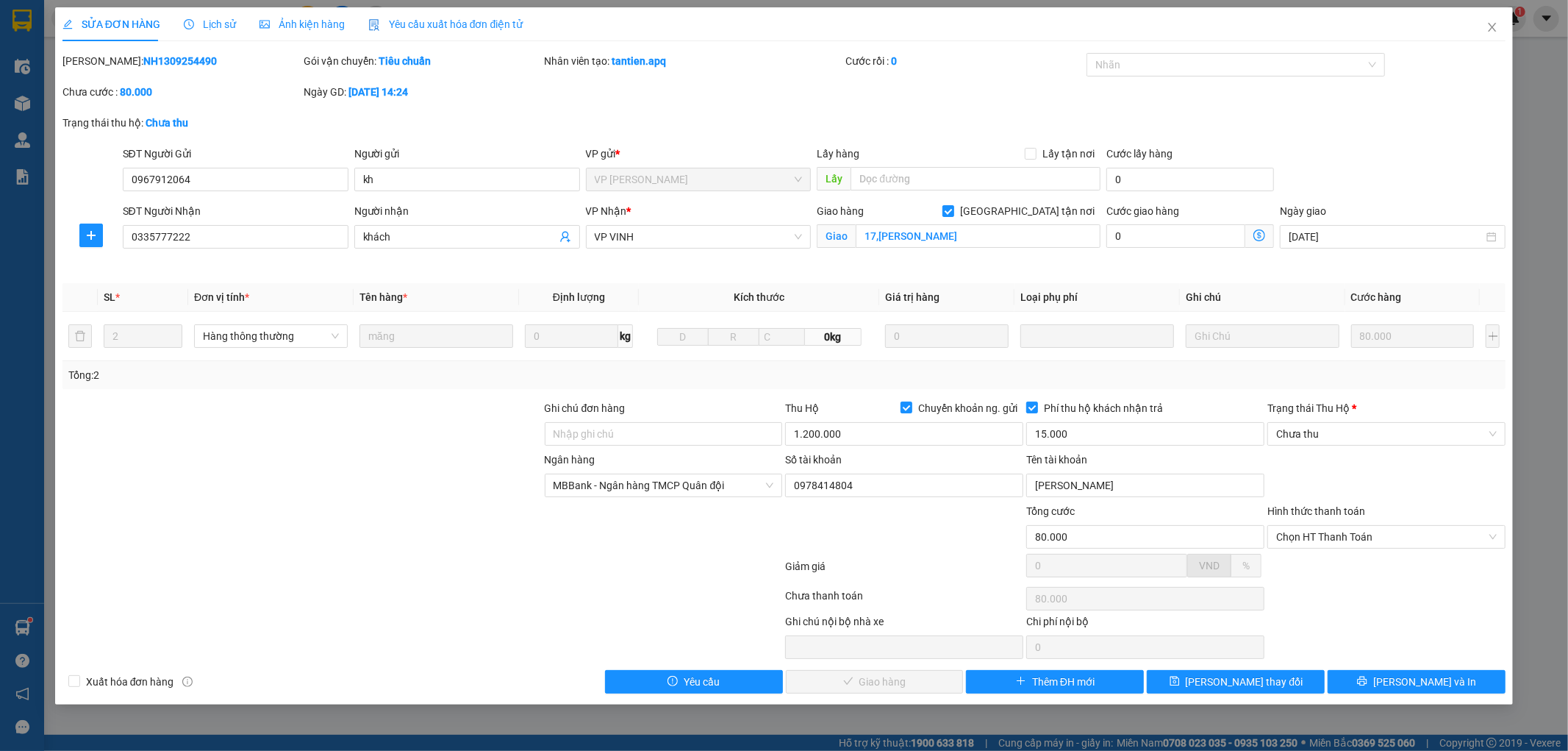
click at [213, 23] on span "Lịch sử" at bounding box center [209, 24] width 52 height 12
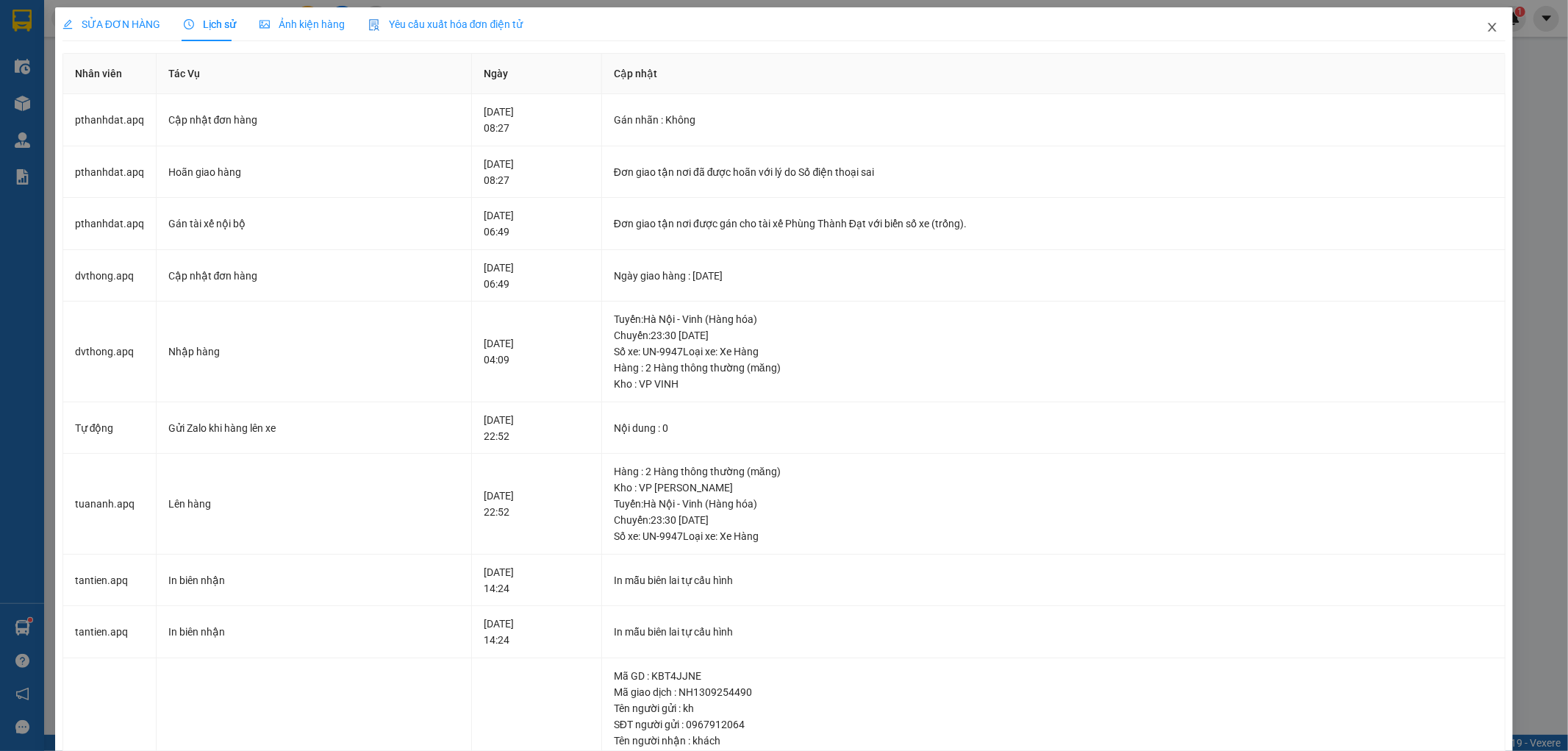
click at [1486, 24] on icon "close" at bounding box center [1492, 27] width 12 height 12
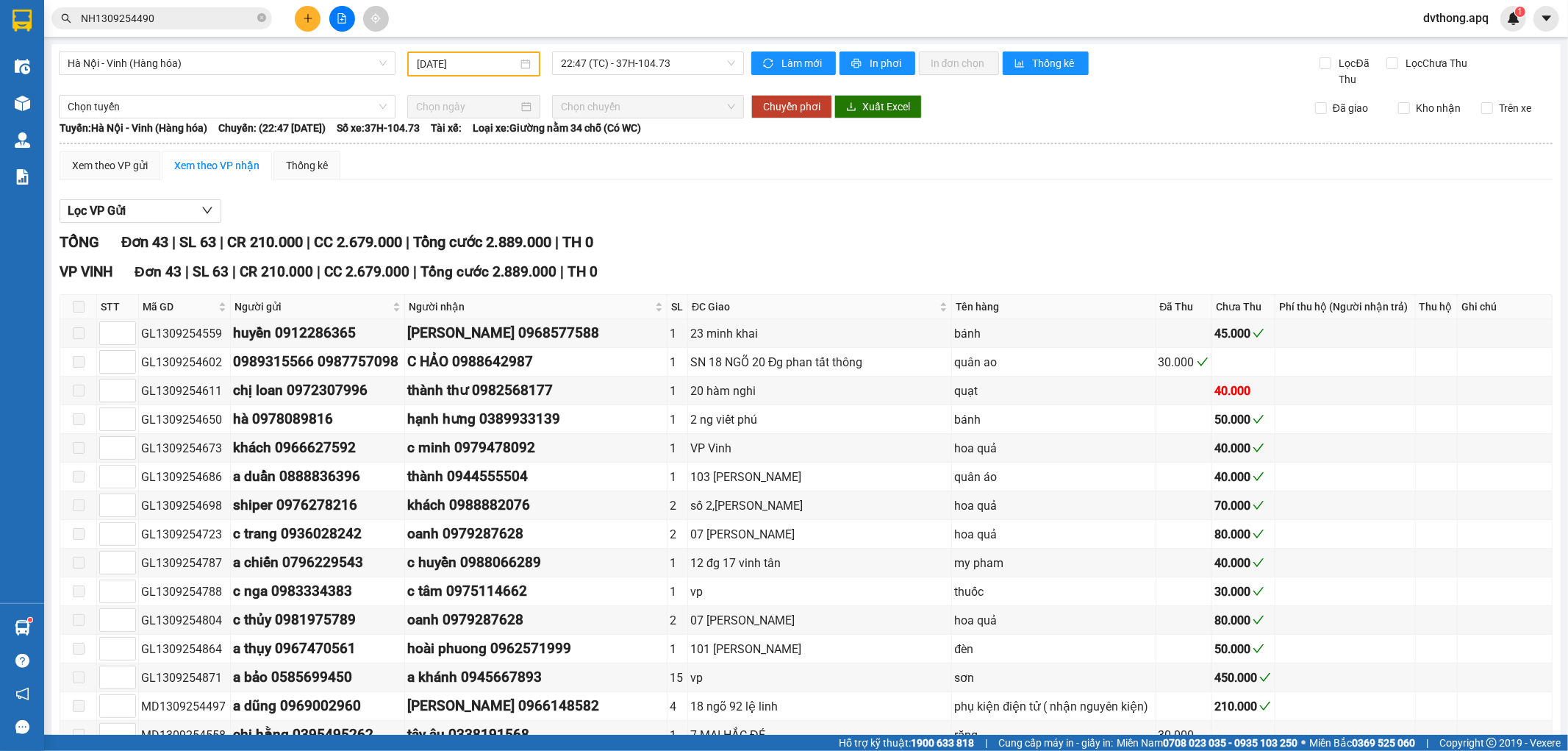
click at [207, 15] on input "NH1309254490" at bounding box center [167, 18] width 173 height 16
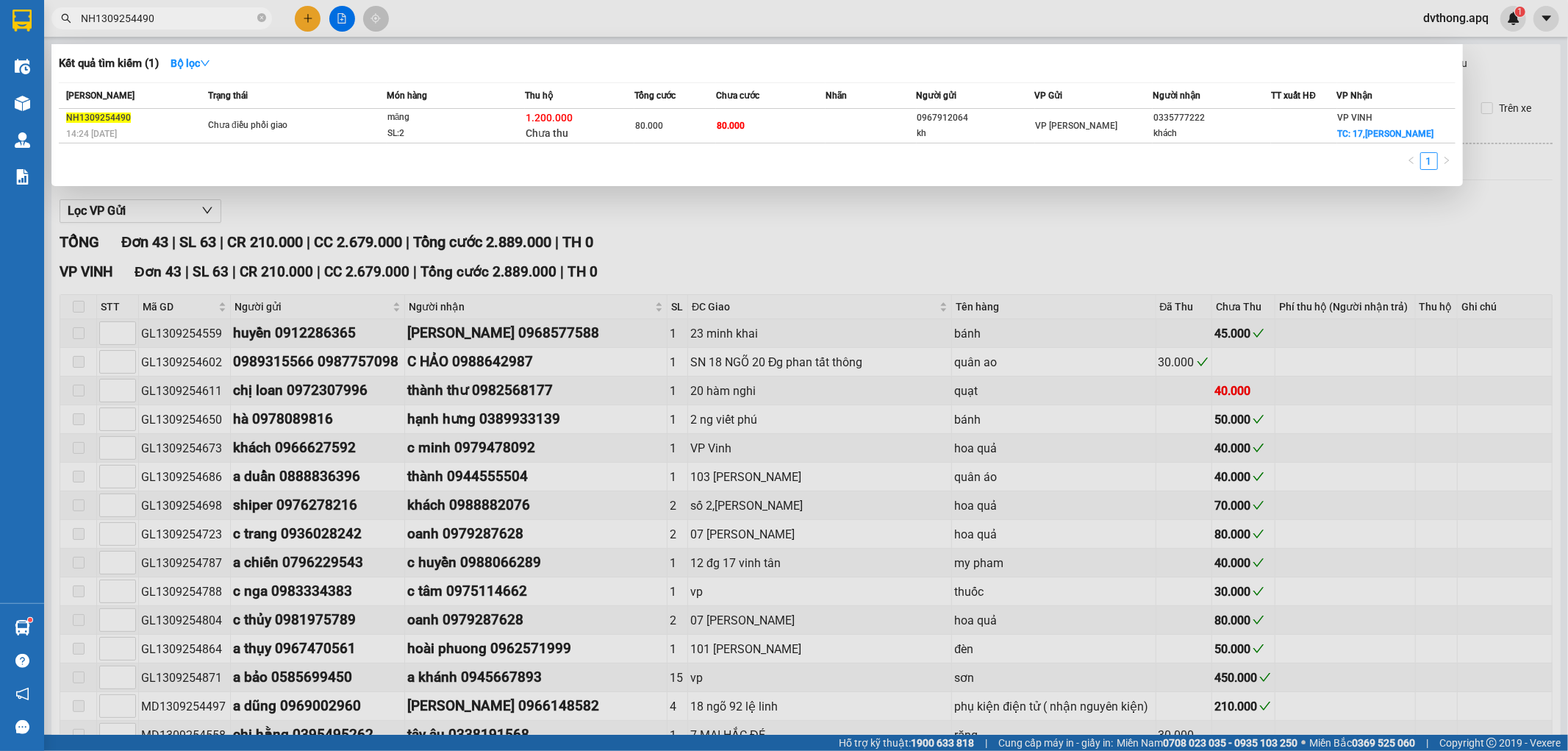
click at [207, 15] on input "NH1309254490" at bounding box center [167, 18] width 173 height 16
paste input "58"
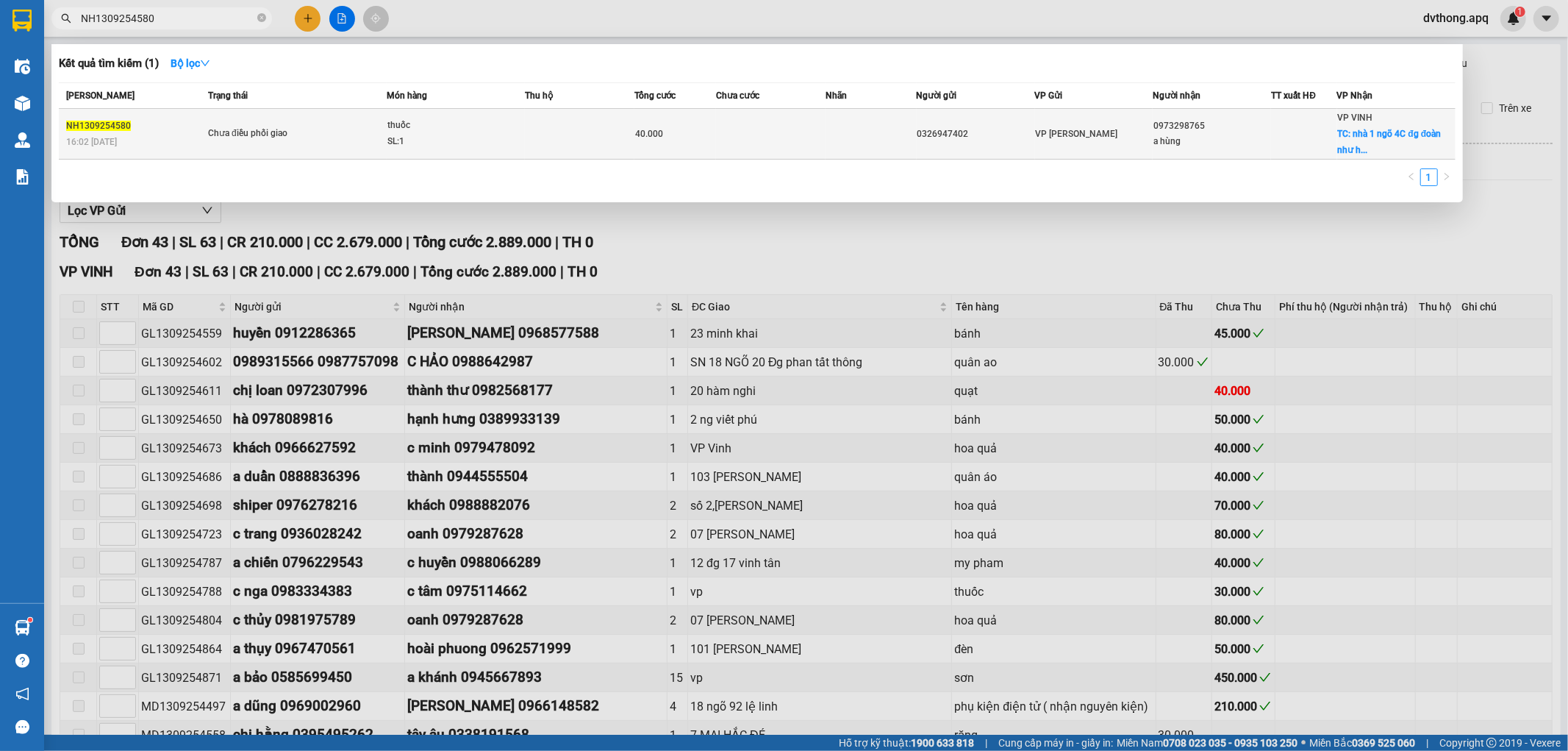
type input "NH1309254580"
click at [508, 147] on span "thuốc SL: 1" at bounding box center [456, 134] width 137 height 32
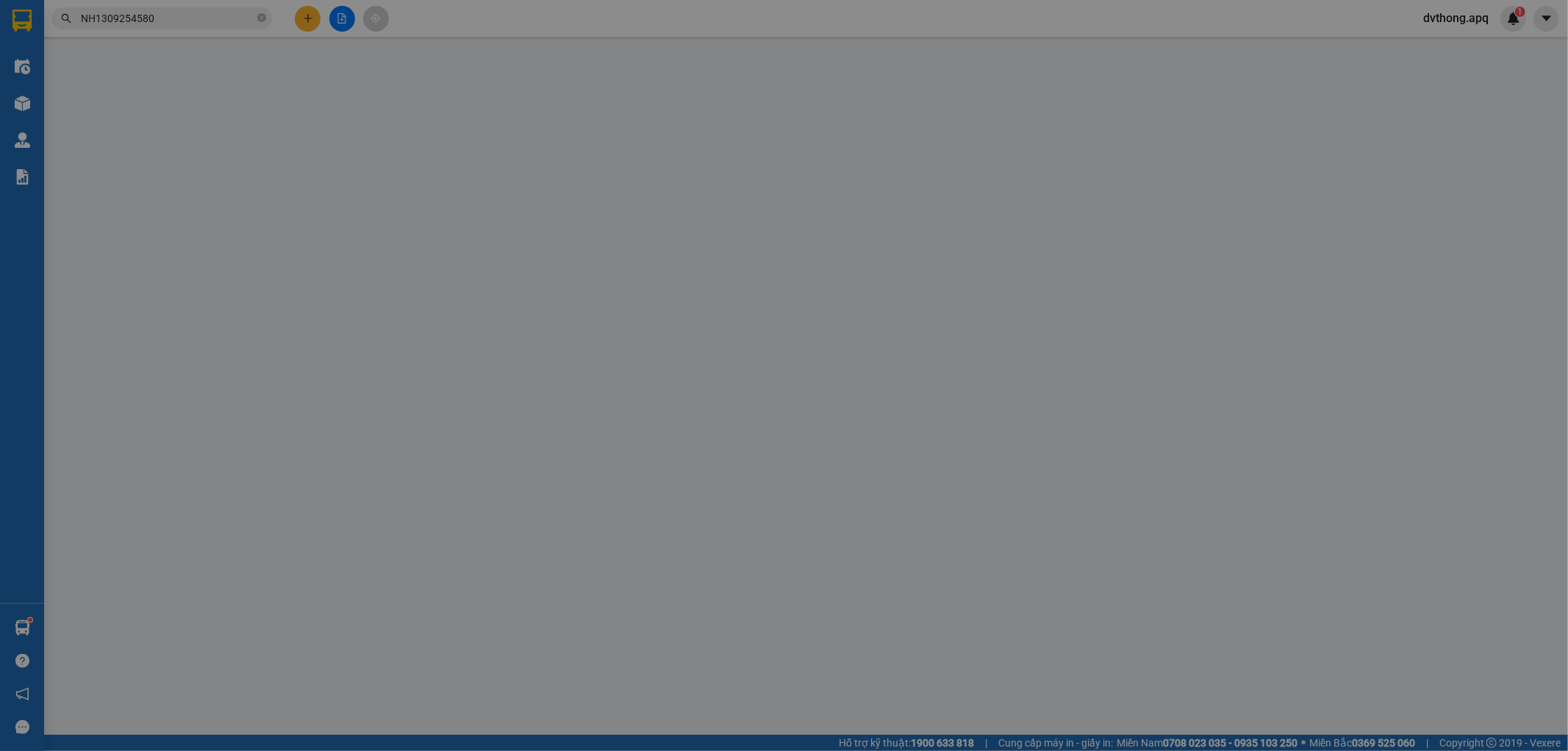
type input "0326947402"
type input "0973298765"
type input "a hùng"
checkbox input "true"
type input "nhà 1 ngõ 4C đg đoàn như hải"
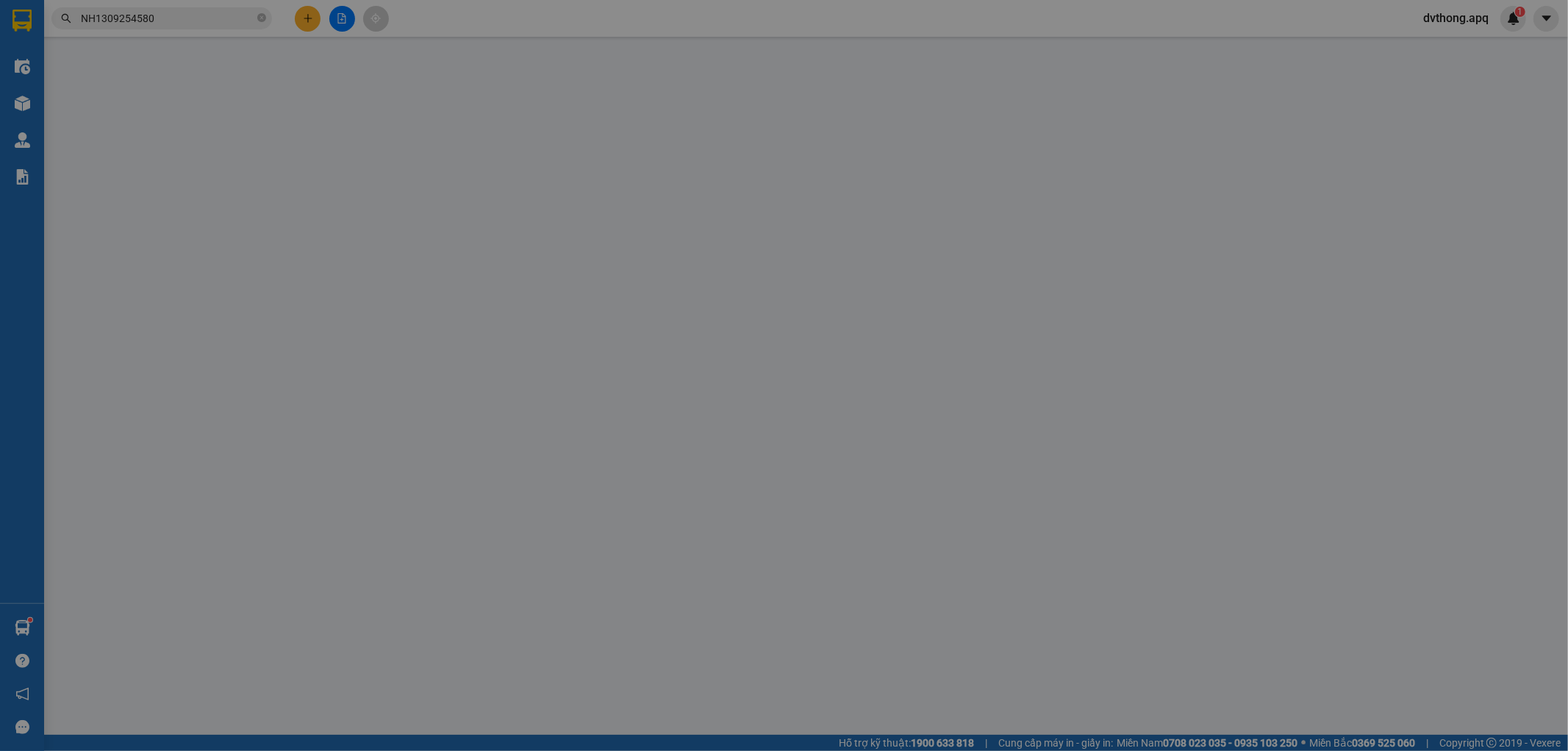
checkbox input "true"
type input "40.000"
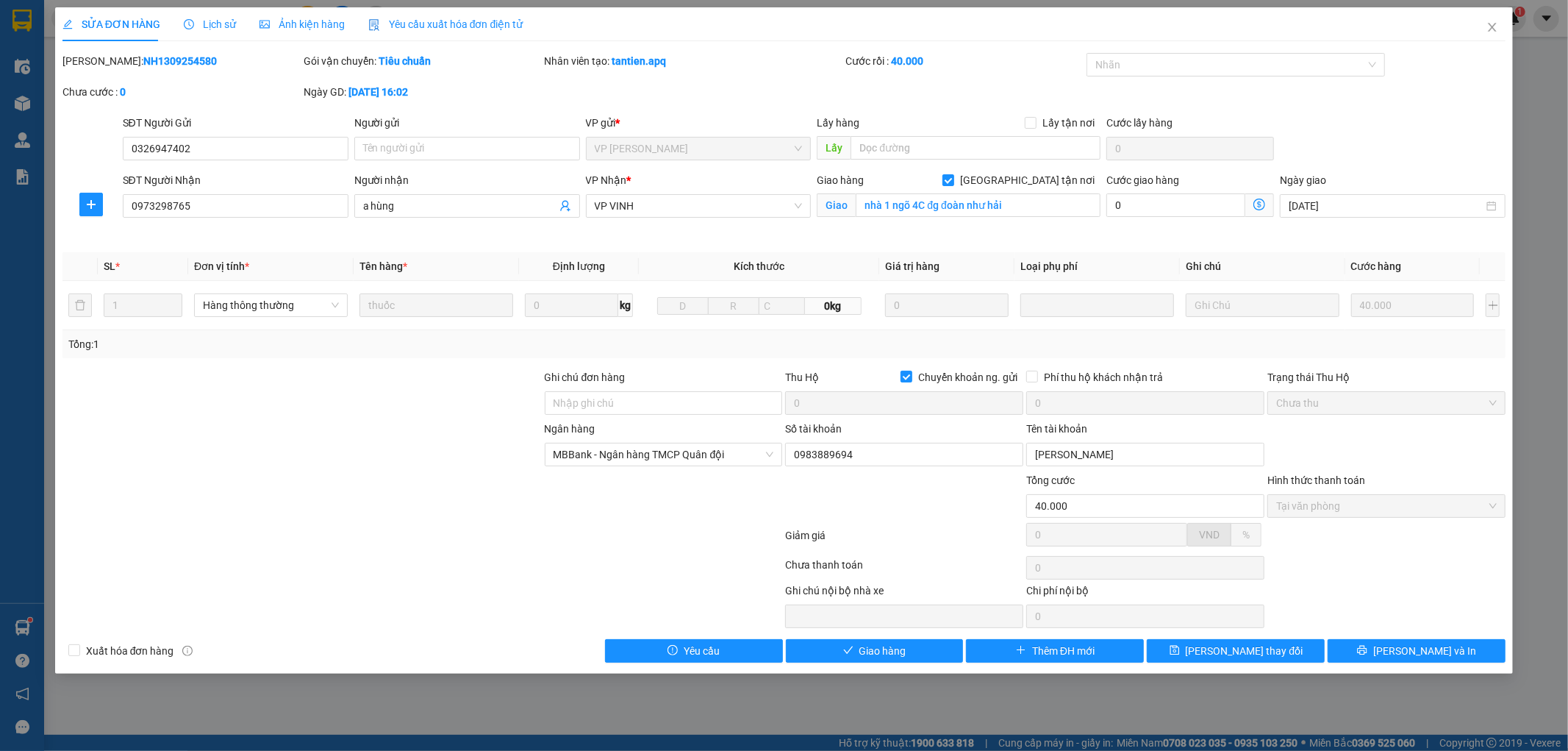
click at [226, 24] on span "Lịch sử" at bounding box center [209, 24] width 52 height 12
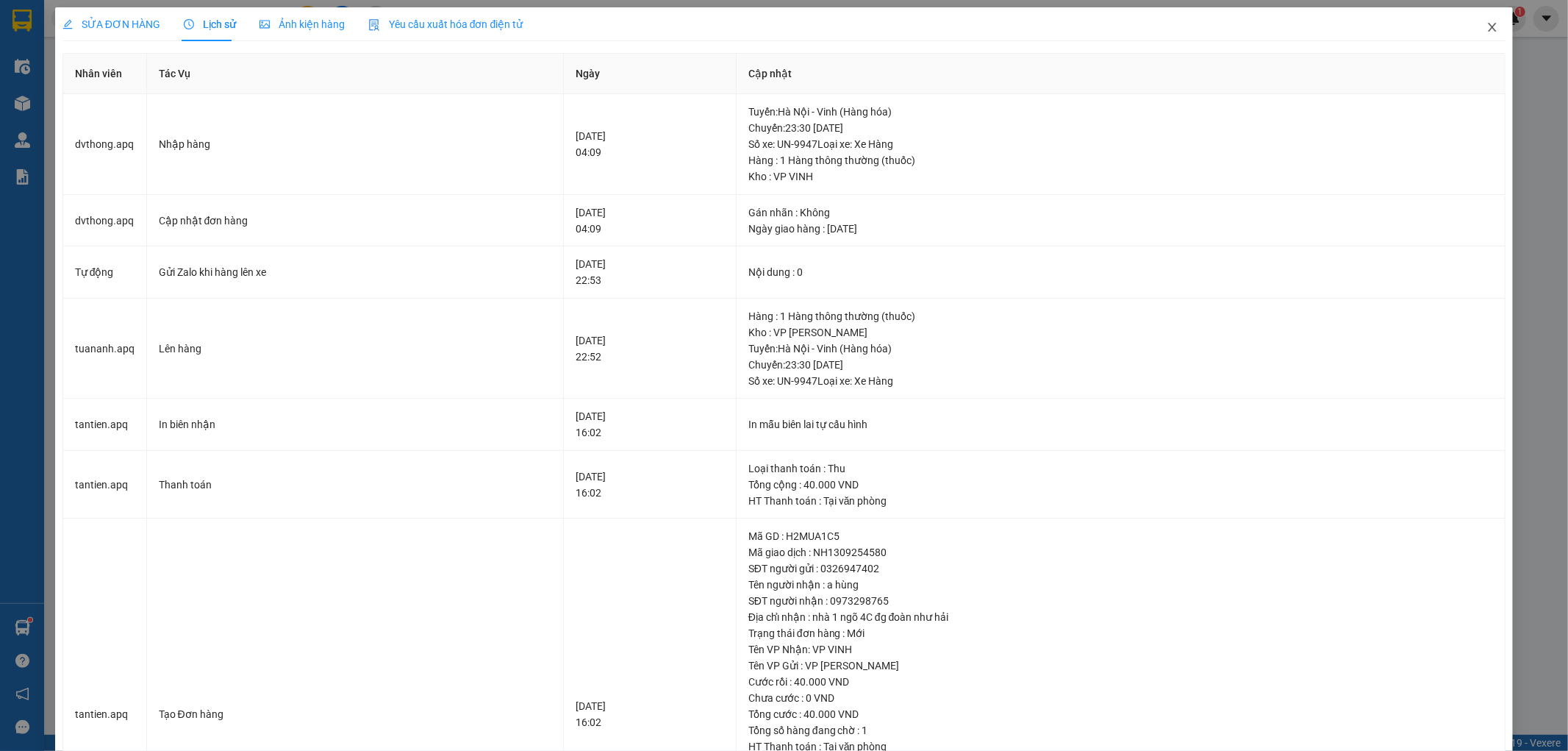
click at [1486, 23] on icon "close" at bounding box center [1492, 27] width 12 height 12
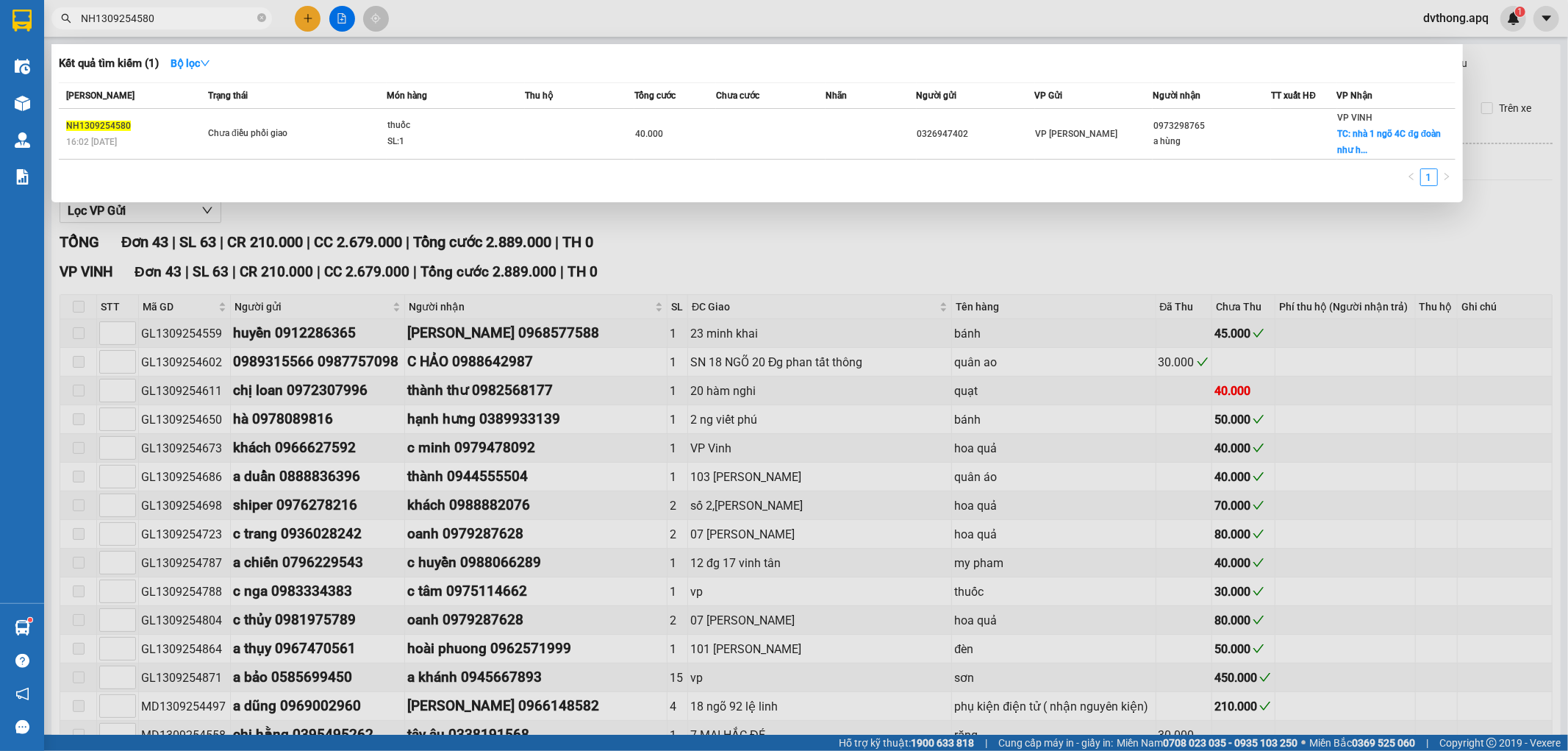
click at [247, 23] on input "NH1309254580" at bounding box center [167, 18] width 173 height 16
paste input "705"
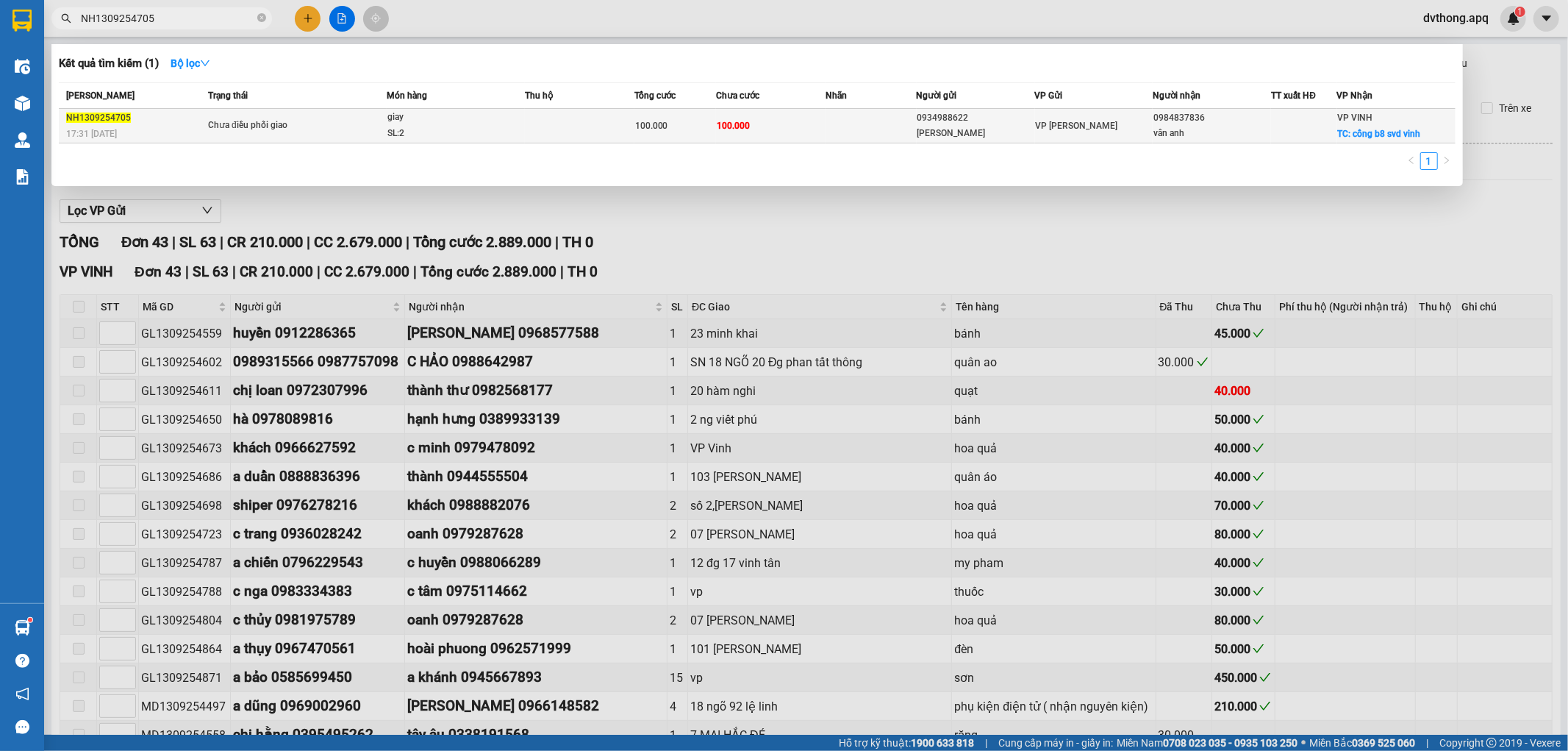
type input "NH1309254705"
click at [506, 129] on span "giay SL: 2" at bounding box center [456, 125] width 137 height 32
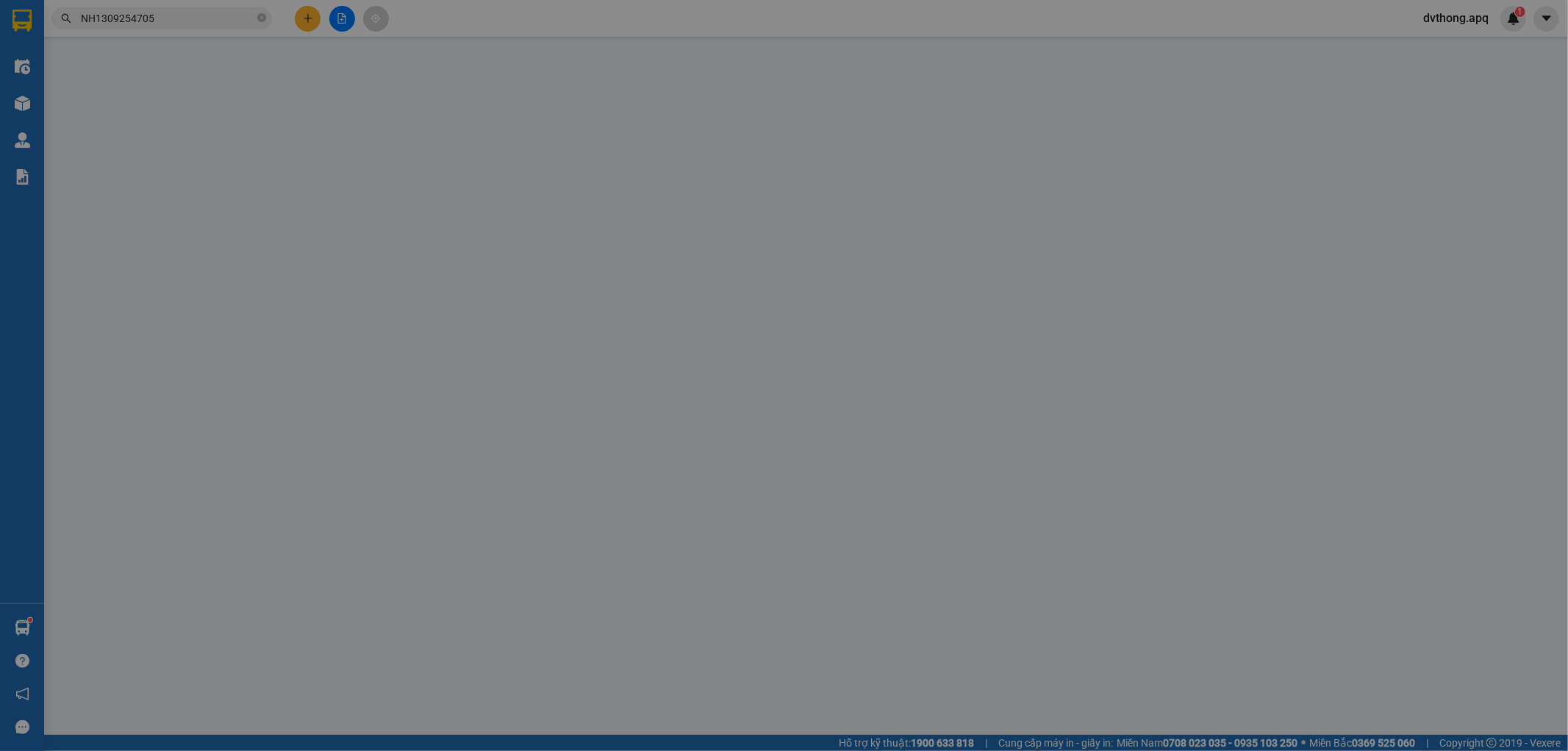
type input "0934988622"
type input "[PERSON_NAME]"
type input "0984837836"
type input "vân anh"
checkbox input "true"
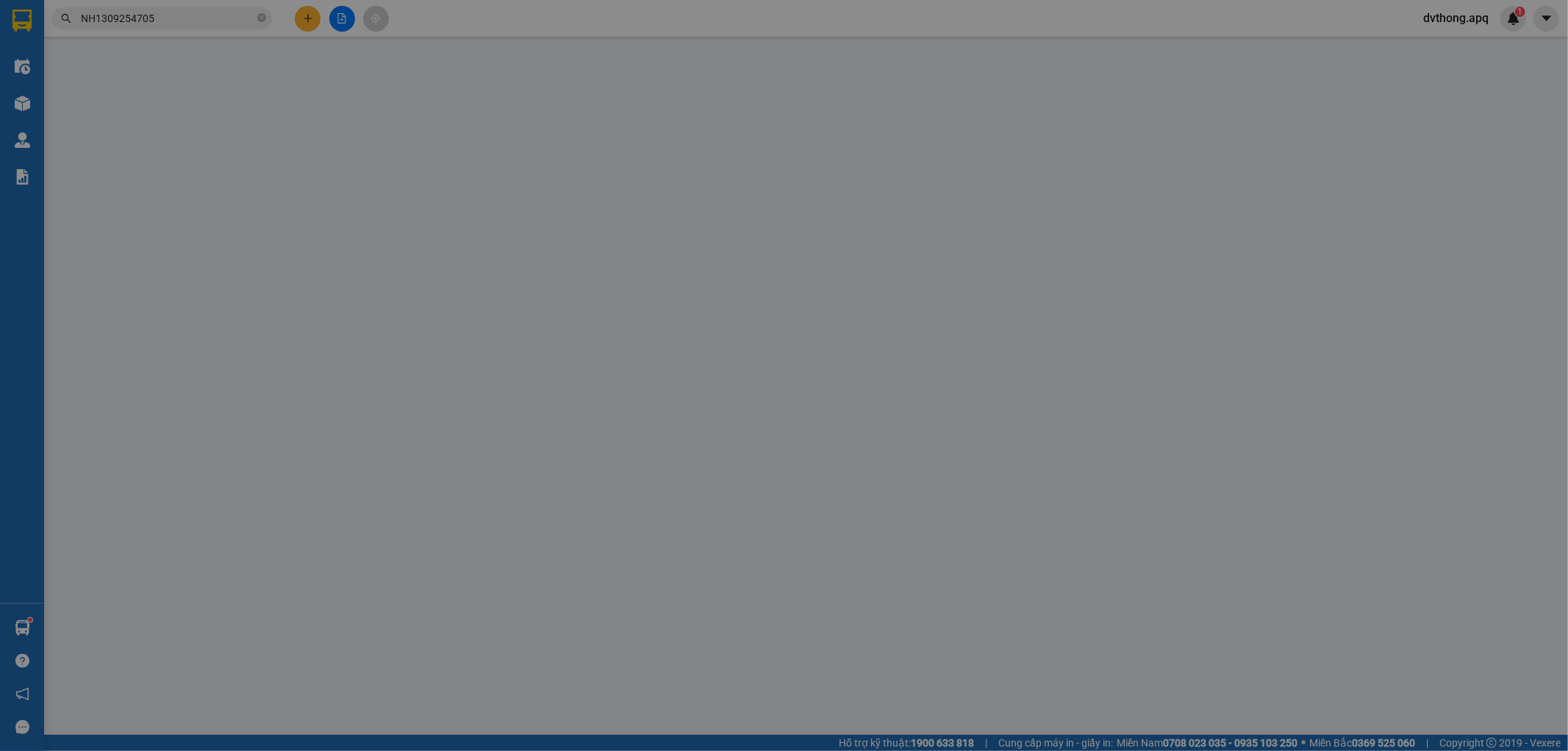
type input "cổng b8 svd vinh"
type input "100.000"
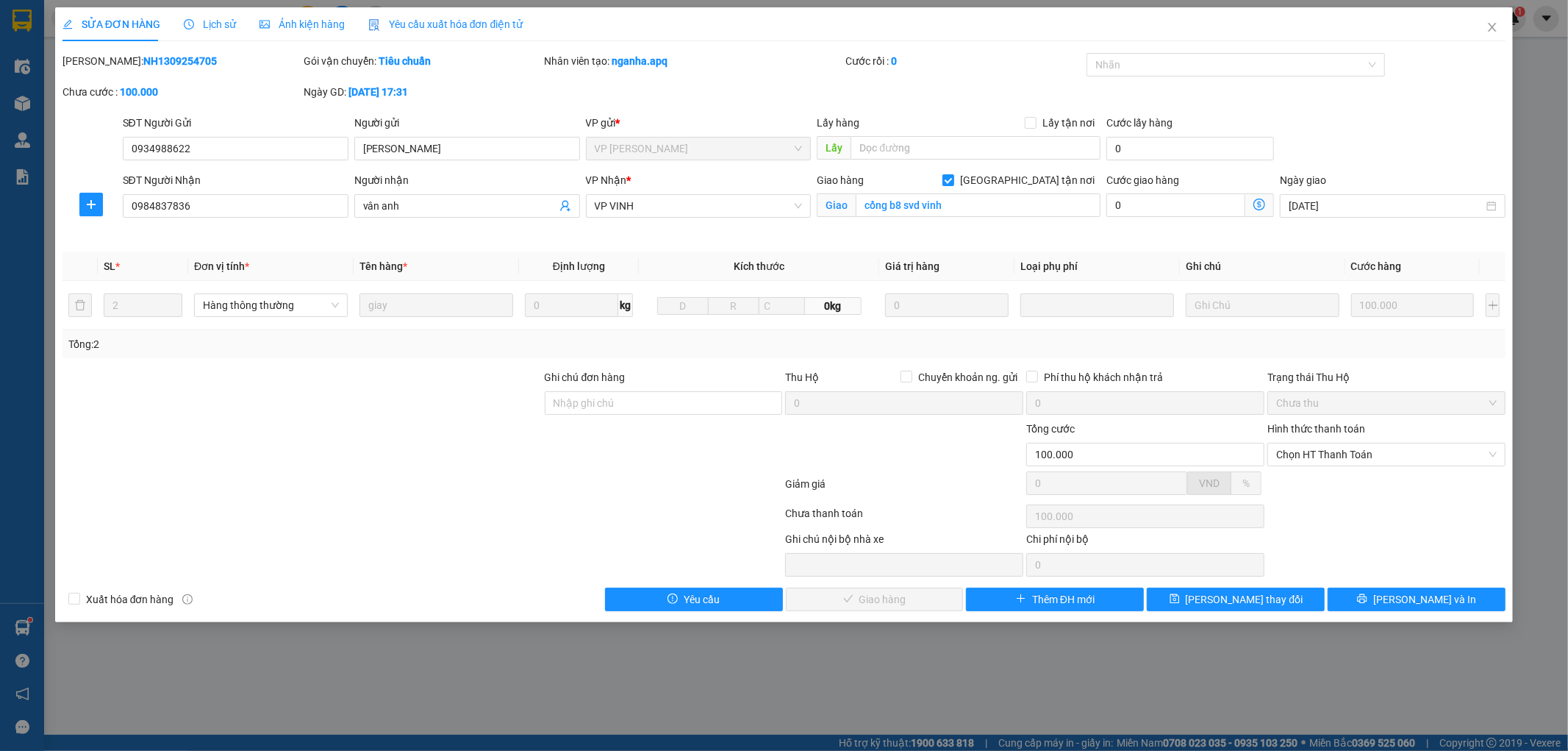
click at [214, 19] on span "Lịch sử" at bounding box center [209, 24] width 52 height 12
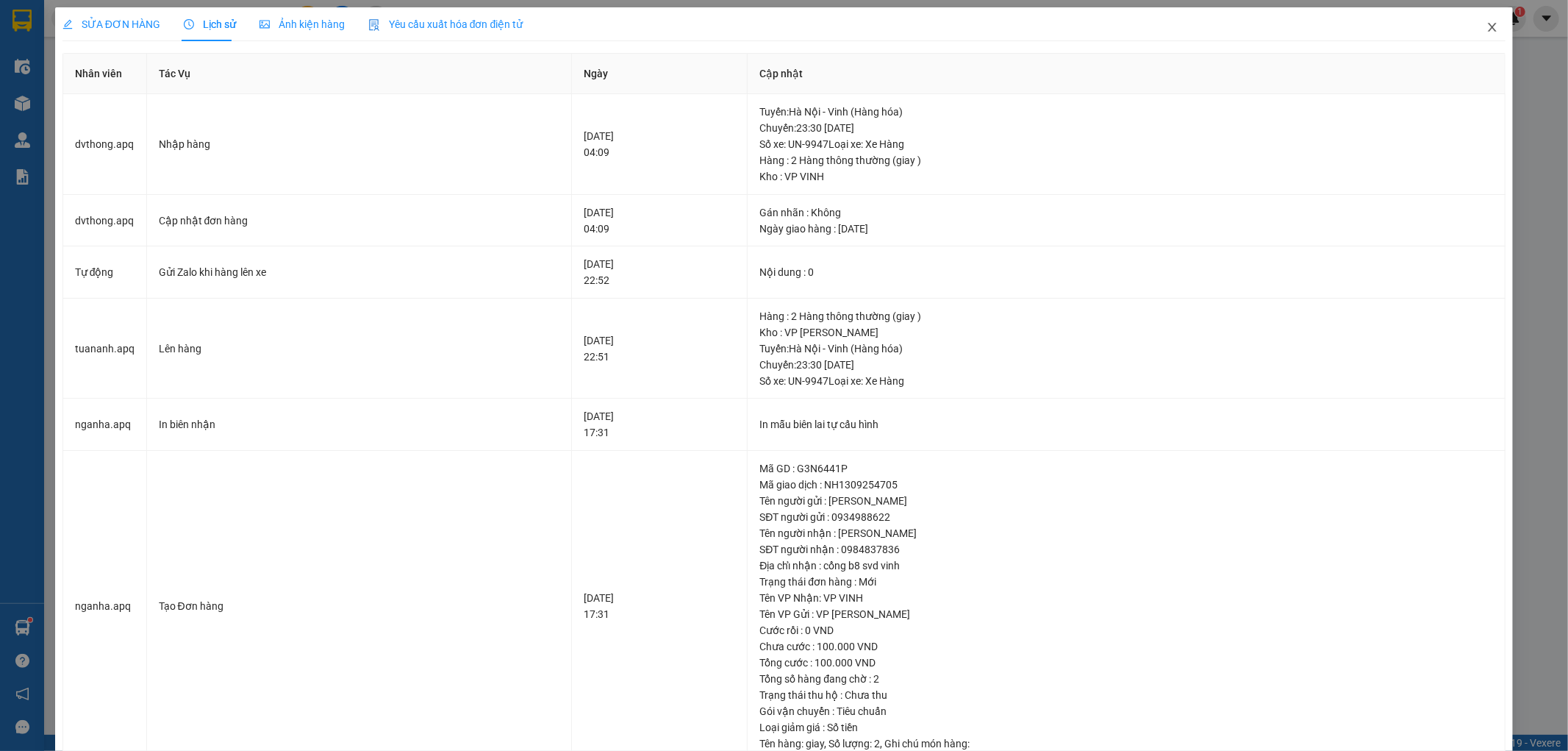
click at [1489, 27] on icon "close" at bounding box center [1493, 28] width 8 height 9
